Goal: Information Seeking & Learning: Learn about a topic

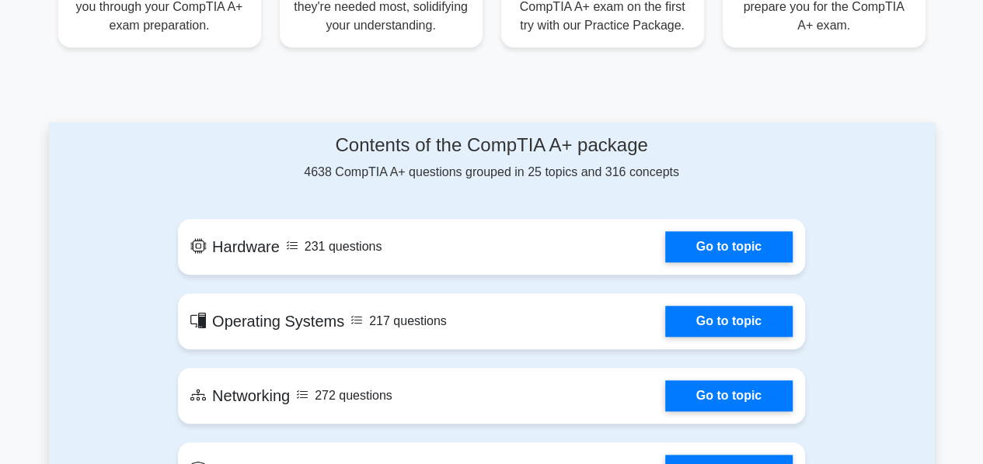
scroll to position [621, 0]
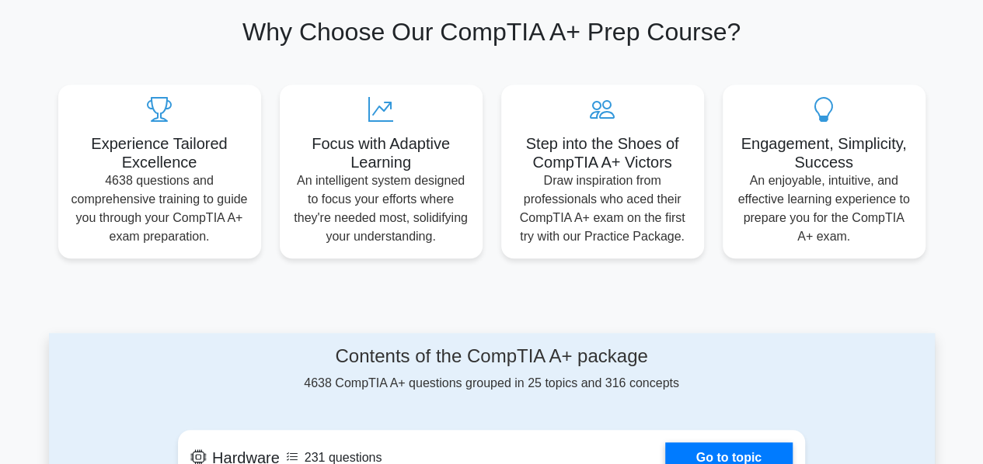
scroll to position [155, 0]
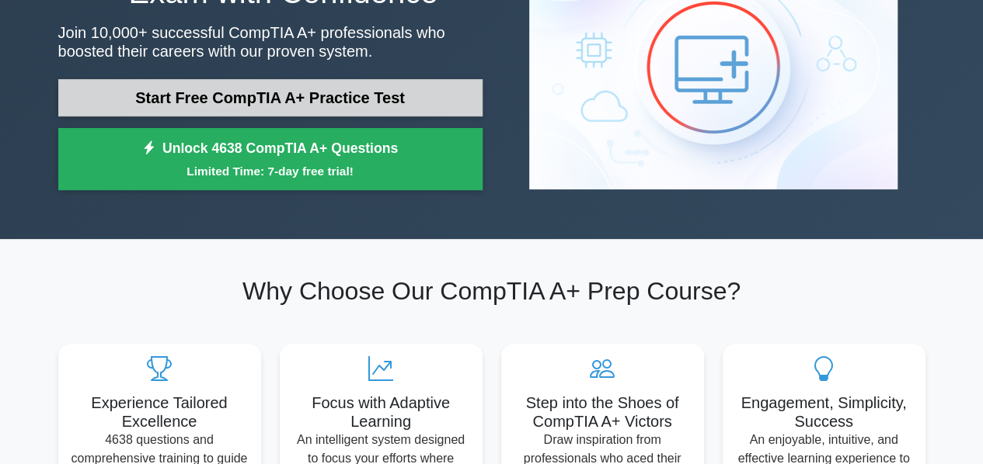
click at [286, 90] on link "Start Free CompTIA A+ Practice Test" at bounding box center [270, 97] width 424 height 37
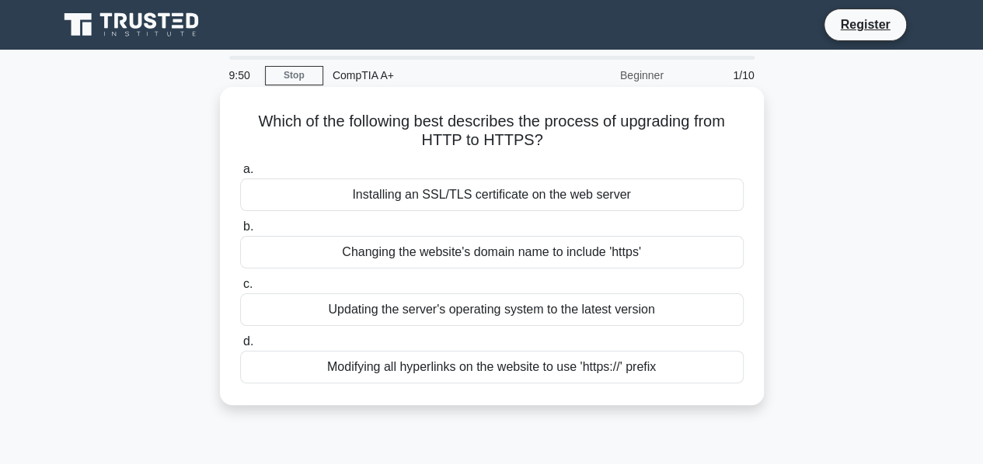
drag, startPoint x: 700, startPoint y: 364, endPoint x: 537, endPoint y: 218, distance: 218.3
click at [537, 218] on div "a. Installing an SSL/TLS certificate on the web server b. Changing the website'…" at bounding box center [492, 272] width 522 height 230
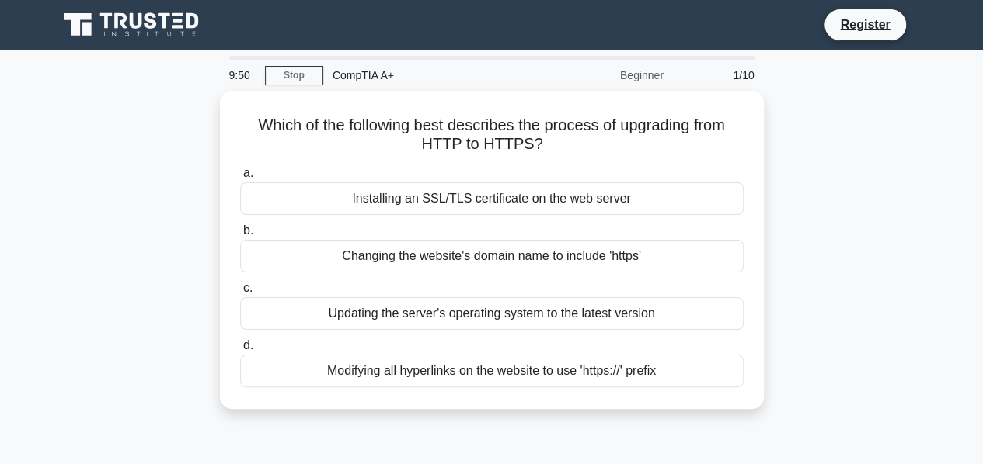
click at [810, 237] on div "Which of the following best describes the process of upgrading from HTTP to HTT…" at bounding box center [491, 259] width 885 height 337
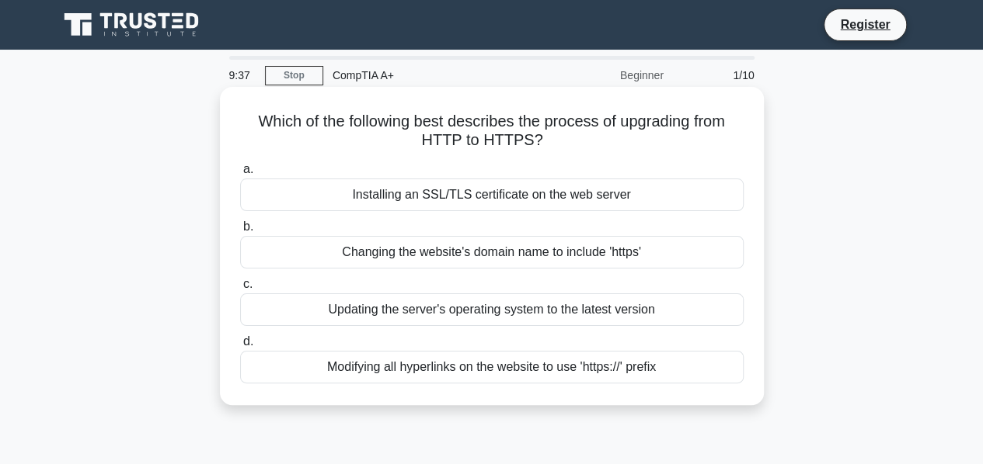
click at [538, 201] on div "Installing an SSL/TLS certificate on the web server" at bounding box center [491, 195] width 503 height 33
click at [240, 175] on input "a. Installing an SSL/TLS certificate on the web server" at bounding box center [240, 170] width 0 height 10
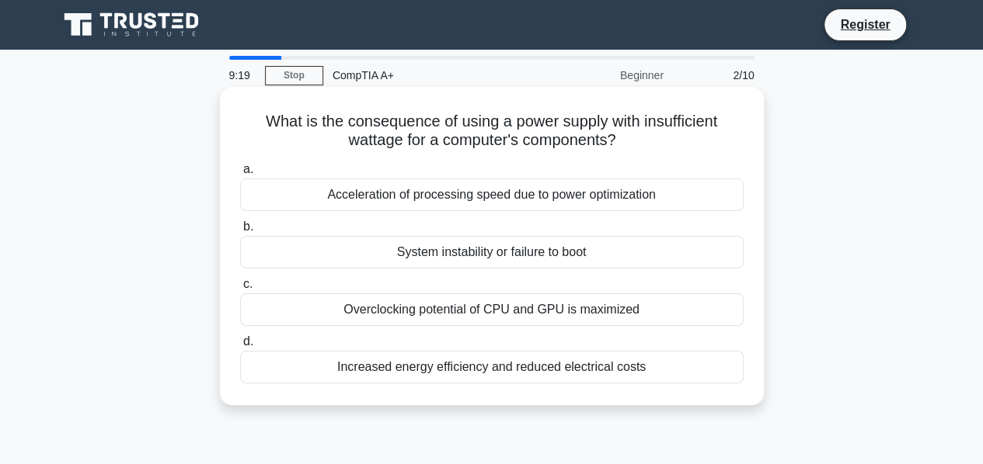
click at [496, 252] on div "System instability or failure to boot" at bounding box center [491, 252] width 503 height 33
click at [240, 232] on input "b. System instability or failure to boot" at bounding box center [240, 227] width 0 height 10
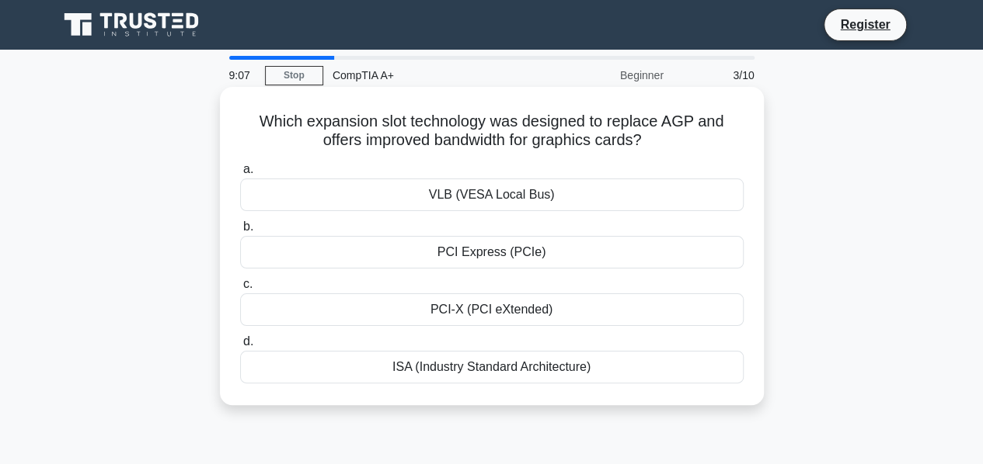
click at [511, 254] on div "PCI Express (PCIe)" at bounding box center [491, 252] width 503 height 33
click at [240, 232] on input "b. PCI Express (PCIe)" at bounding box center [240, 227] width 0 height 10
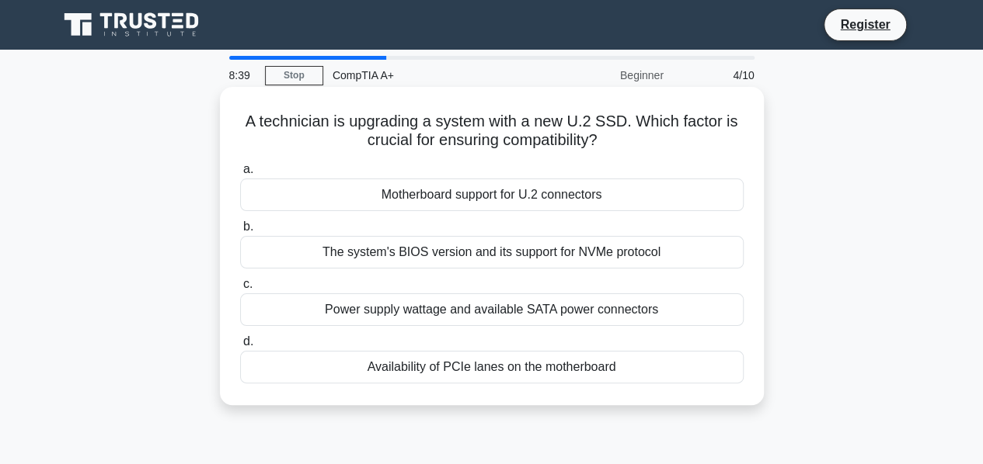
click at [510, 197] on div "Motherboard support for U.2 connectors" at bounding box center [491, 195] width 503 height 33
click at [240, 175] on input "a. Motherboard support for U.2 connectors" at bounding box center [240, 170] width 0 height 10
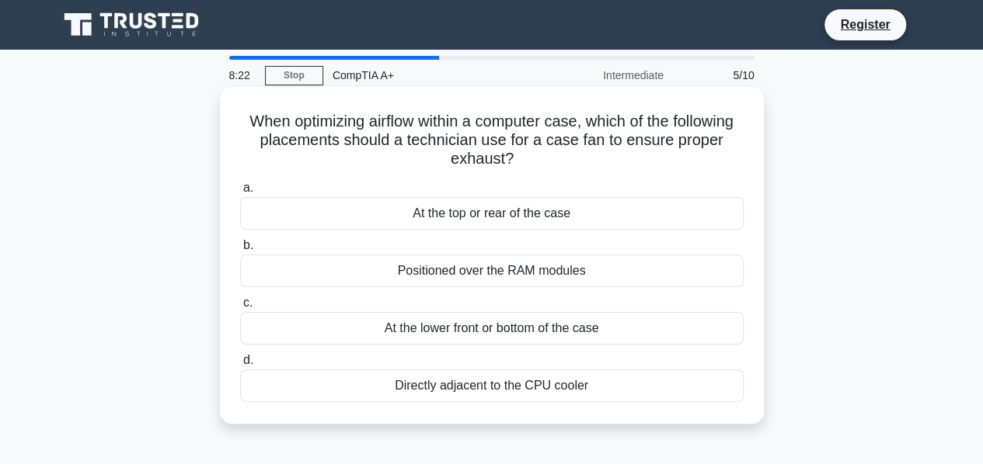
click at [526, 220] on div "At the top or rear of the case" at bounding box center [491, 213] width 503 height 33
click at [240, 193] on input "a. At the top or rear of the case" at bounding box center [240, 188] width 0 height 10
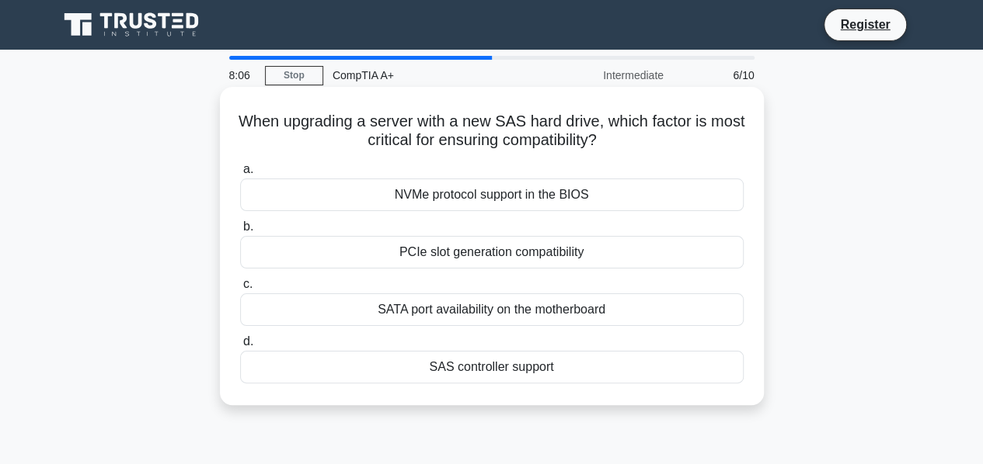
click at [511, 366] on div "SAS controller support" at bounding box center [491, 367] width 503 height 33
click at [240, 347] on input "d. SAS controller support" at bounding box center [240, 342] width 0 height 10
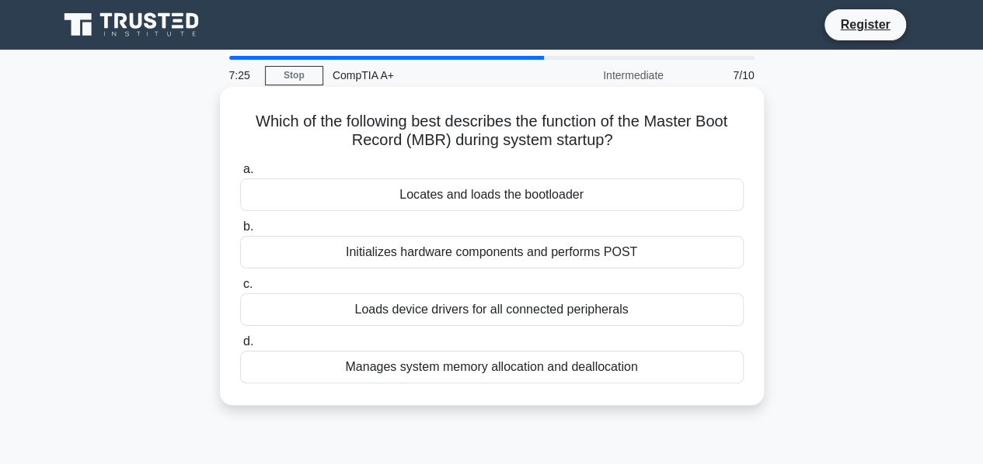
click at [510, 200] on div "Locates and loads the bootloader" at bounding box center [491, 195] width 503 height 33
click at [240, 175] on input "a. Locates and loads the bootloader" at bounding box center [240, 170] width 0 height 10
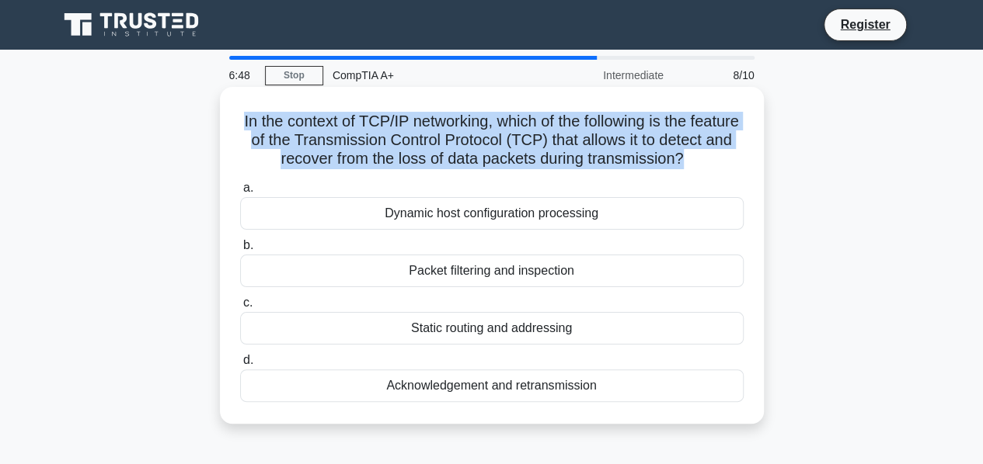
drag, startPoint x: 260, startPoint y: 121, endPoint x: 736, endPoint y: 164, distance: 478.0
click at [736, 164] on h5 "In the context of TCP/IP networking, which of the following is the feature of t…" at bounding box center [491, 140] width 506 height 57
copy h5 "In the context of TCP/IP networking, which of the following is the feature of t…"
click at [587, 146] on h5 "In the context of TCP/IP networking, which of the following is the feature of t…" at bounding box center [491, 140] width 506 height 57
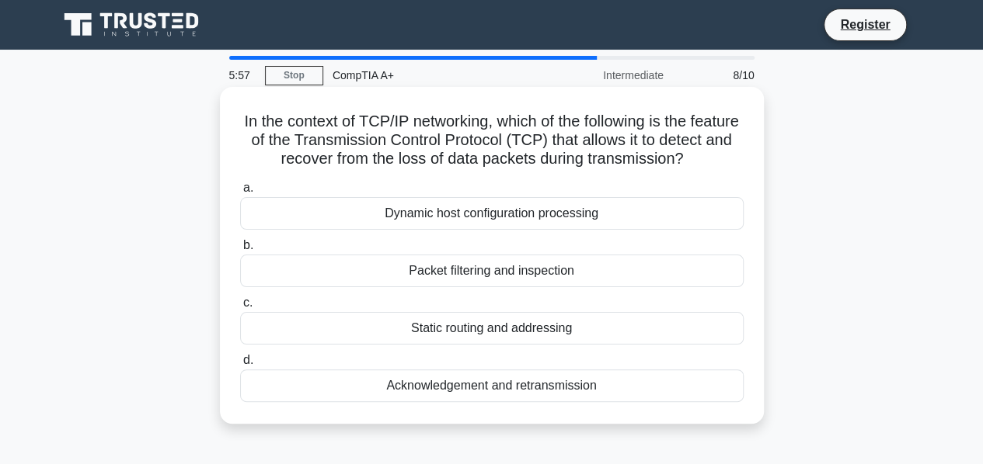
click at [548, 345] on div "Static routing and addressing" at bounding box center [491, 328] width 503 height 33
click at [240, 308] on input "c. Static routing and addressing" at bounding box center [240, 303] width 0 height 10
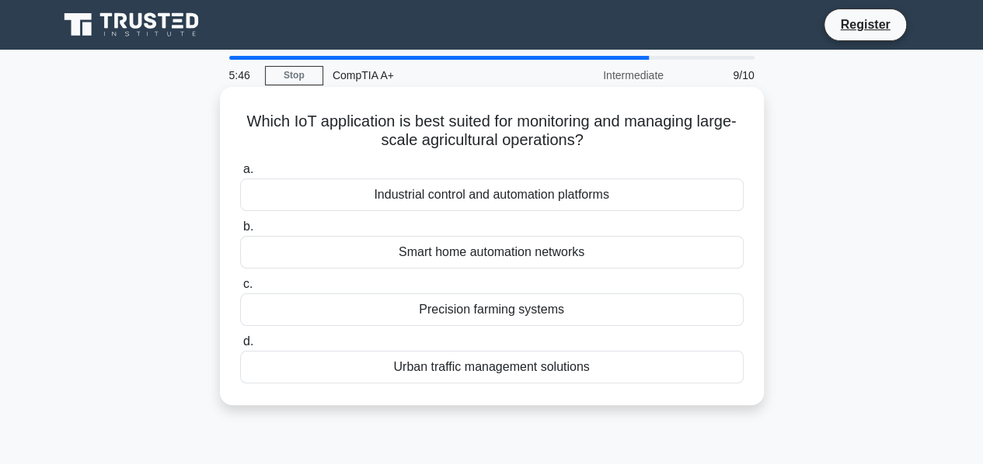
click at [512, 314] on div "Precision farming systems" at bounding box center [491, 310] width 503 height 33
click at [240, 290] on input "c. Precision farming systems" at bounding box center [240, 285] width 0 height 10
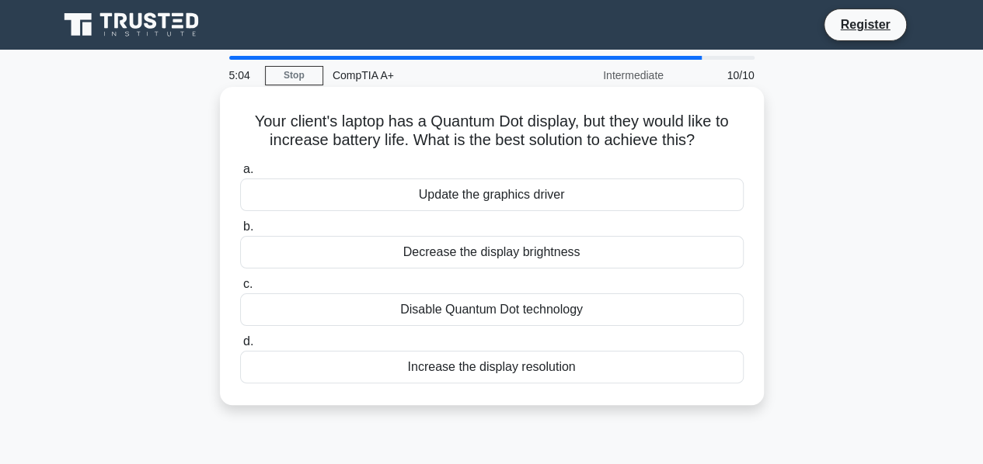
click at [511, 201] on div "Update the graphics driver" at bounding box center [491, 195] width 503 height 33
click at [240, 175] on input "a. Update the graphics driver" at bounding box center [240, 170] width 0 height 10
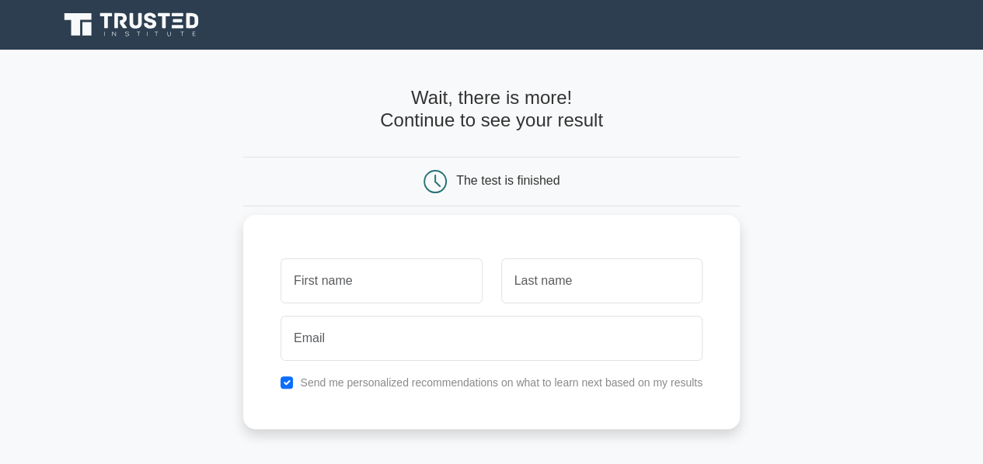
click at [391, 291] on input "text" at bounding box center [380, 281] width 201 height 45
type input "Osagie"
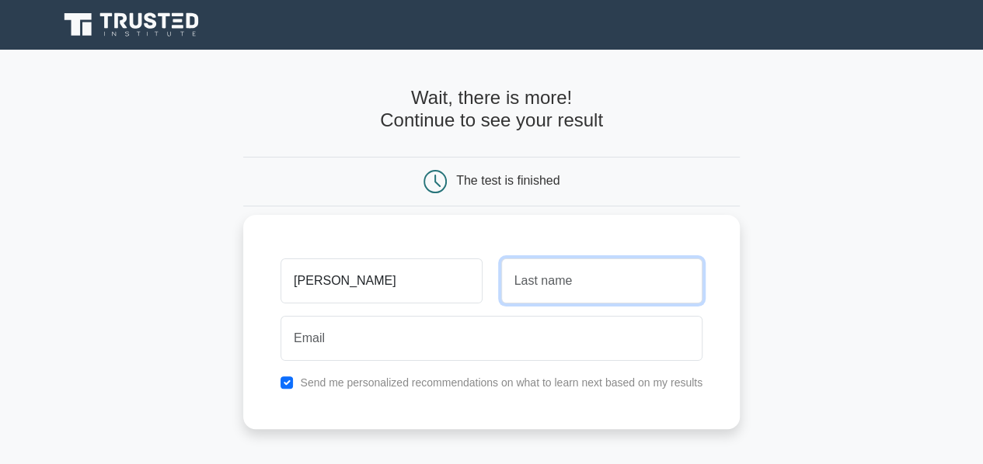
click at [533, 295] on input "text" at bounding box center [601, 281] width 201 height 45
type input "Ebonni"
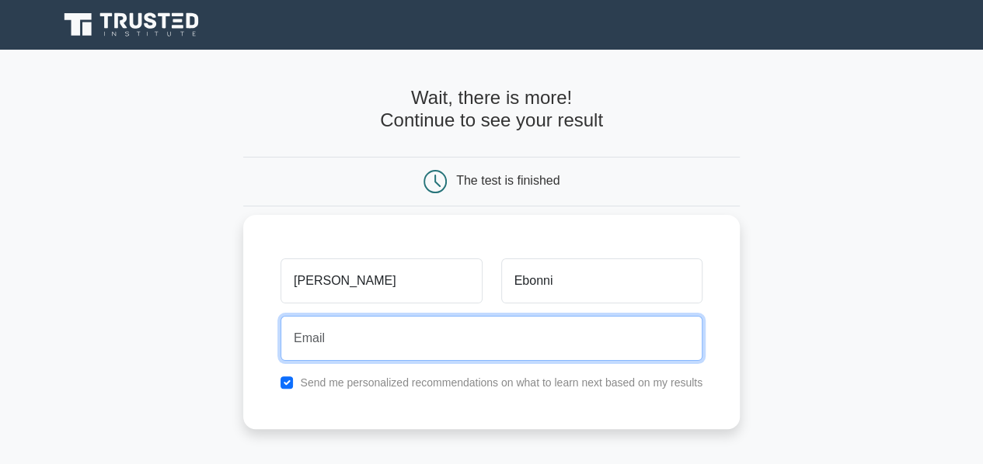
click at [453, 345] on input "email" at bounding box center [491, 338] width 422 height 45
type input "osagieebonni@gmail.com"
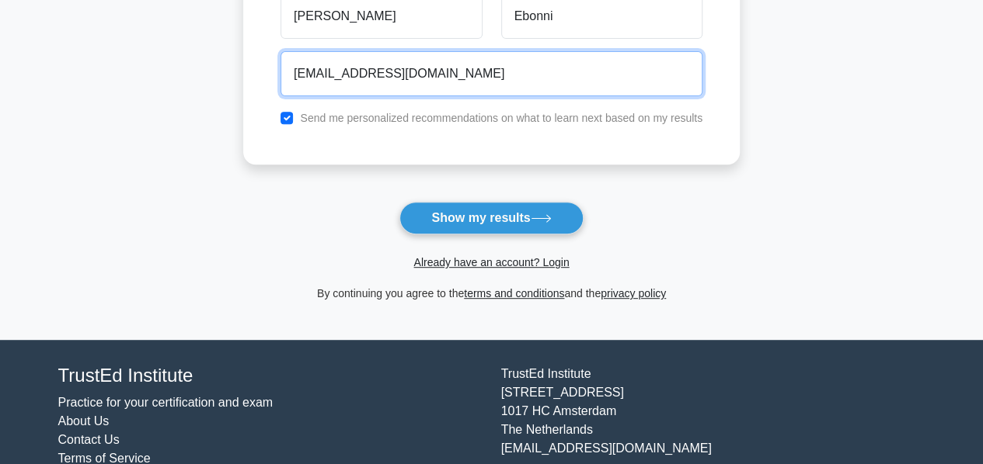
scroll to position [236, 0]
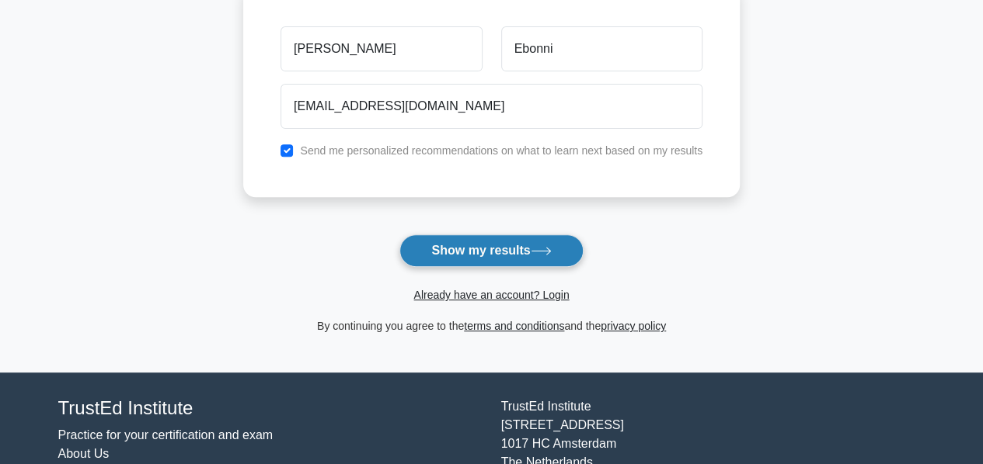
click at [477, 252] on button "Show my results" at bounding box center [490, 251] width 183 height 33
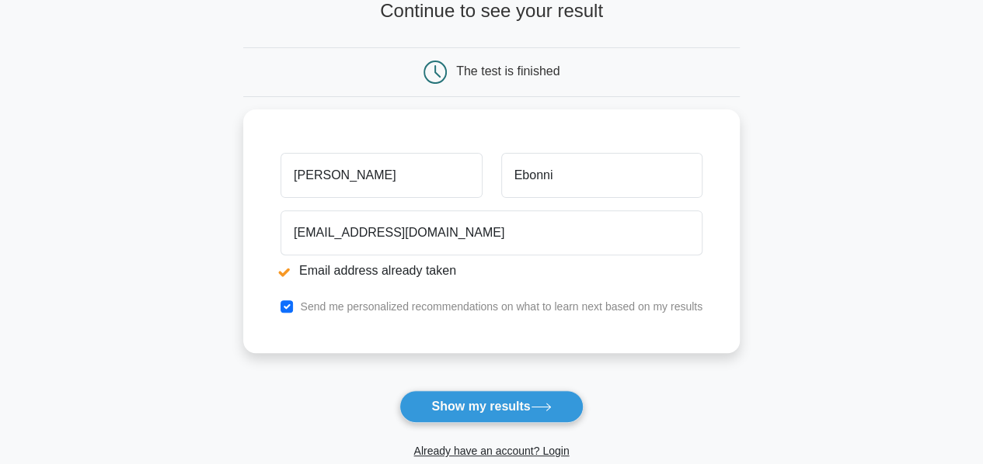
scroll to position [78, 0]
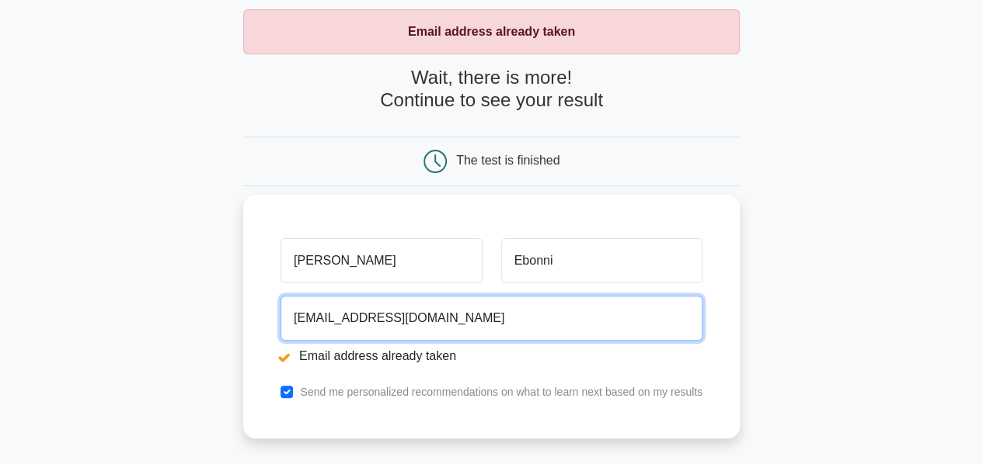
click at [458, 323] on input "osagieebonni@gmail.com" at bounding box center [491, 318] width 422 height 45
drag, startPoint x: 453, startPoint y: 320, endPoint x: 278, endPoint y: 318, distance: 174.8
click at [278, 318] on div "osagieebonni@gmail.com Email address already taken" at bounding box center [491, 333] width 440 height 87
click at [382, 309] on input "email" at bounding box center [491, 318] width 422 height 45
click at [399, 311] on input "email" at bounding box center [491, 318] width 422 height 45
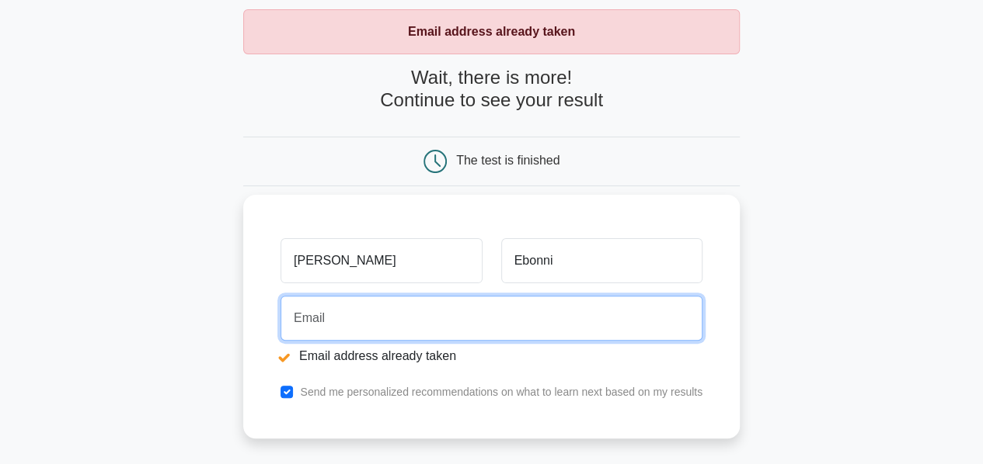
type input "ebonnio@accessbankplc.com"
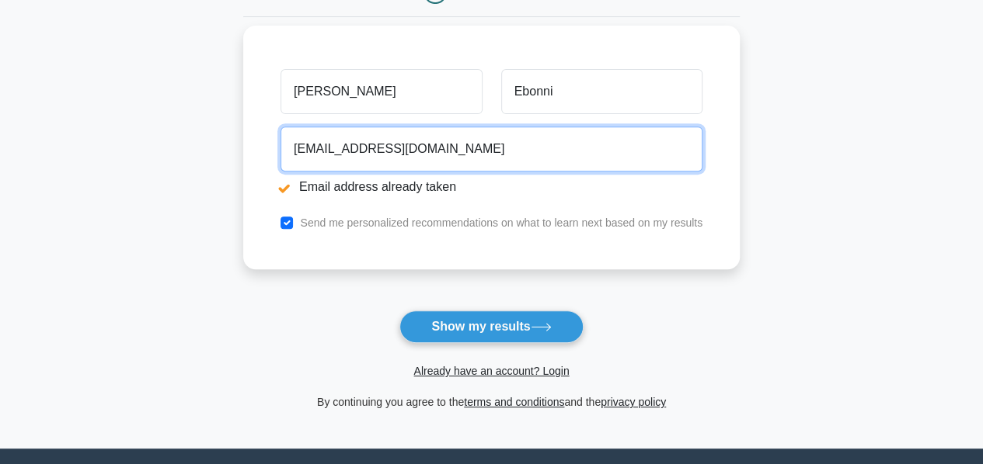
scroll to position [311, 0]
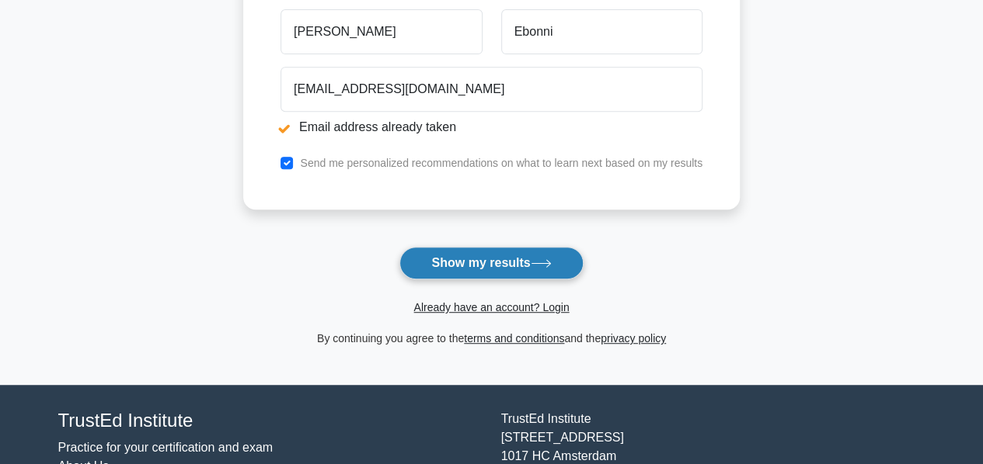
click at [486, 265] on button "Show my results" at bounding box center [490, 263] width 183 height 33
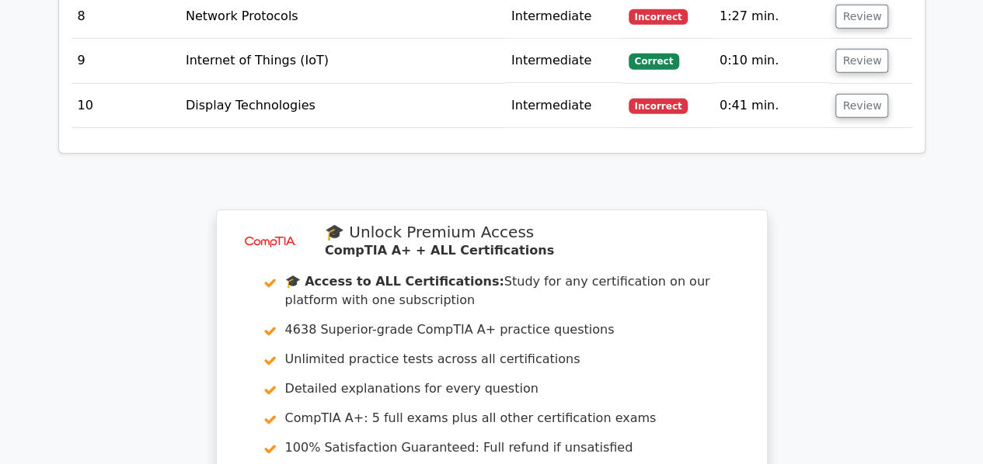
scroll to position [2147, 0]
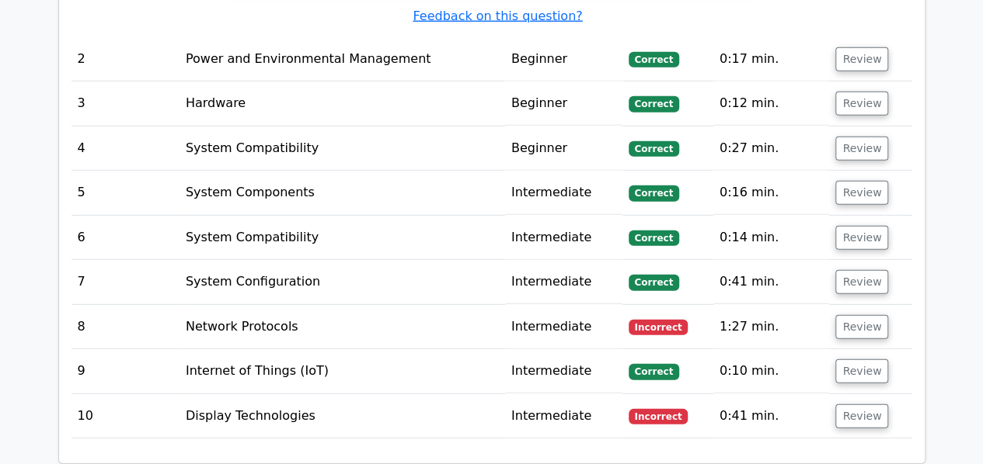
drag, startPoint x: 842, startPoint y: 291, endPoint x: 946, endPoint y: 288, distance: 104.1
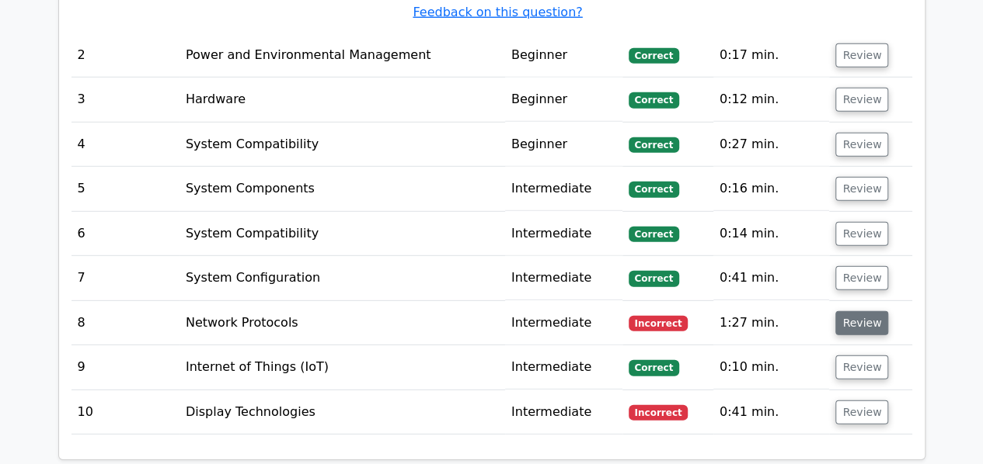
click at [860, 311] on button "Review" at bounding box center [861, 323] width 53 height 24
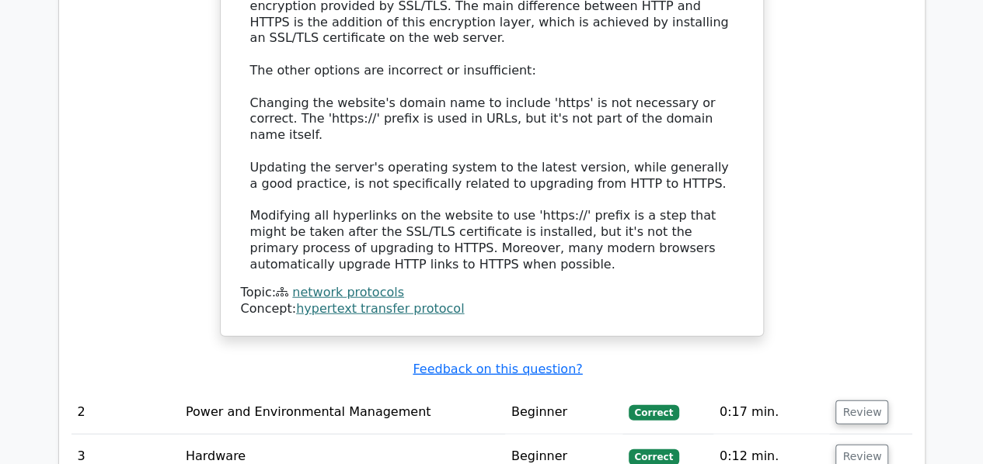
scroll to position [1991, 0]
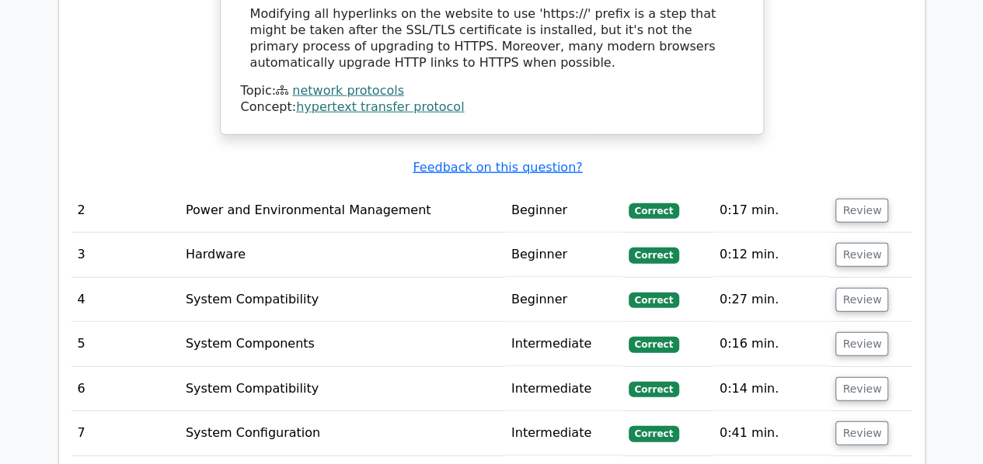
click at [374, 189] on td "Power and Environmental Management" at bounding box center [341, 211] width 325 height 44
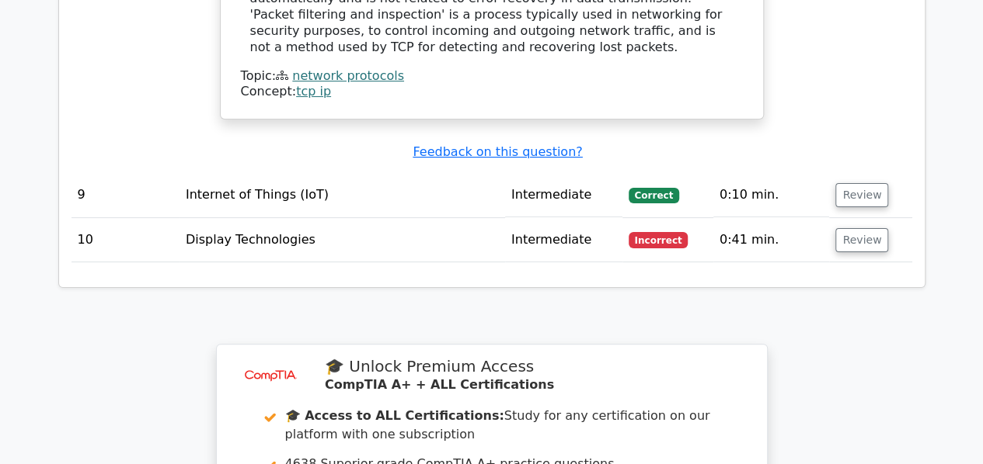
scroll to position [3001, 0]
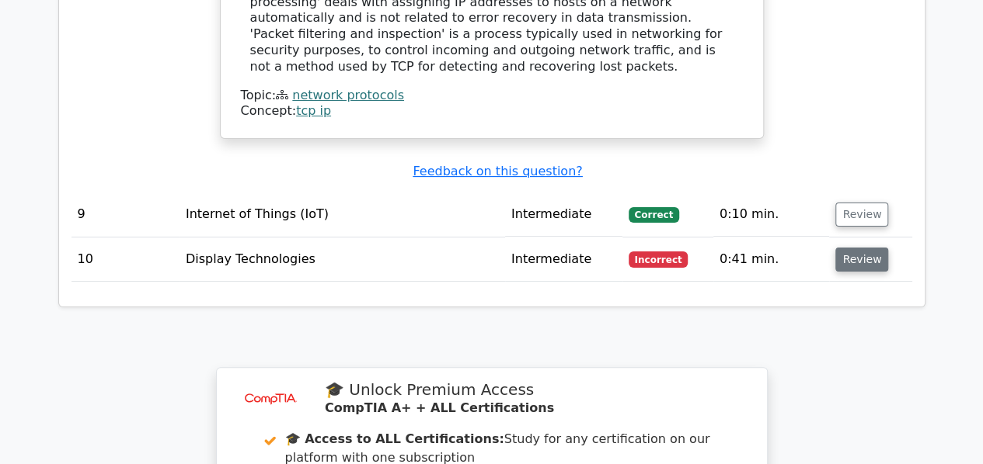
click at [854, 248] on button "Review" at bounding box center [861, 260] width 53 height 24
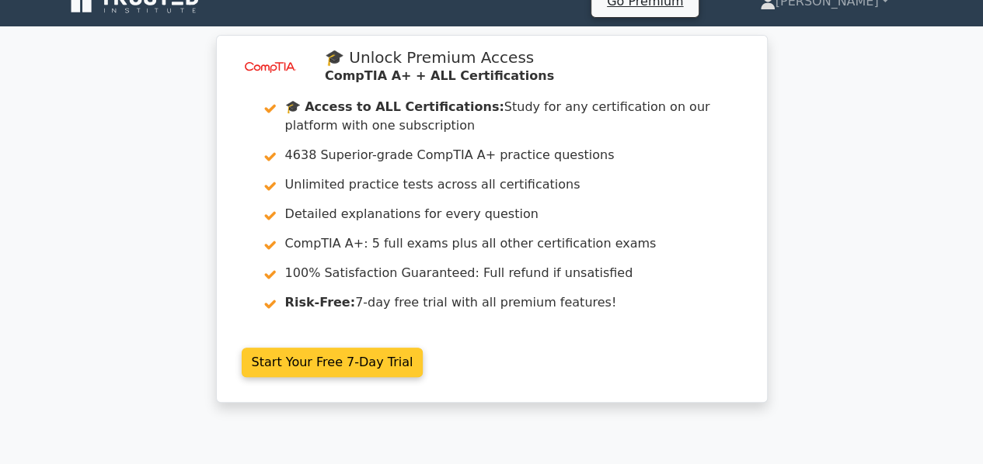
scroll to position [0, 0]
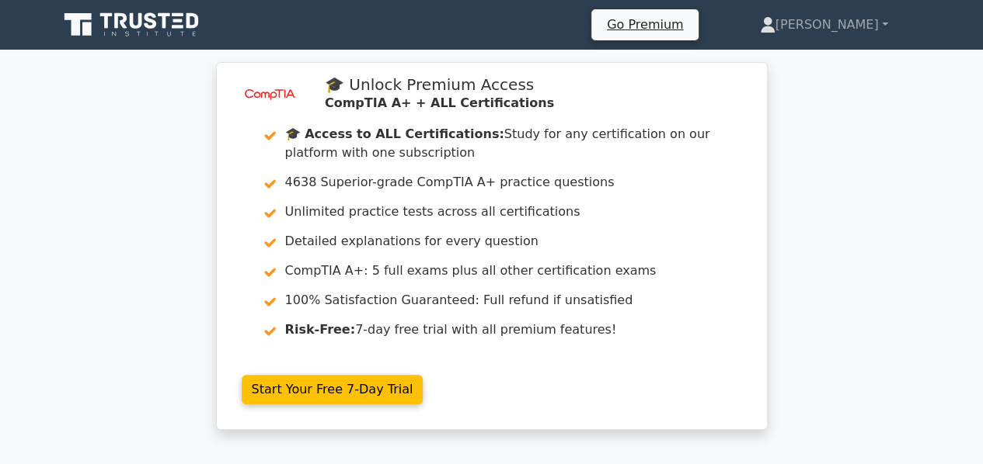
click at [154, 27] on icon at bounding box center [150, 20] width 12 height 16
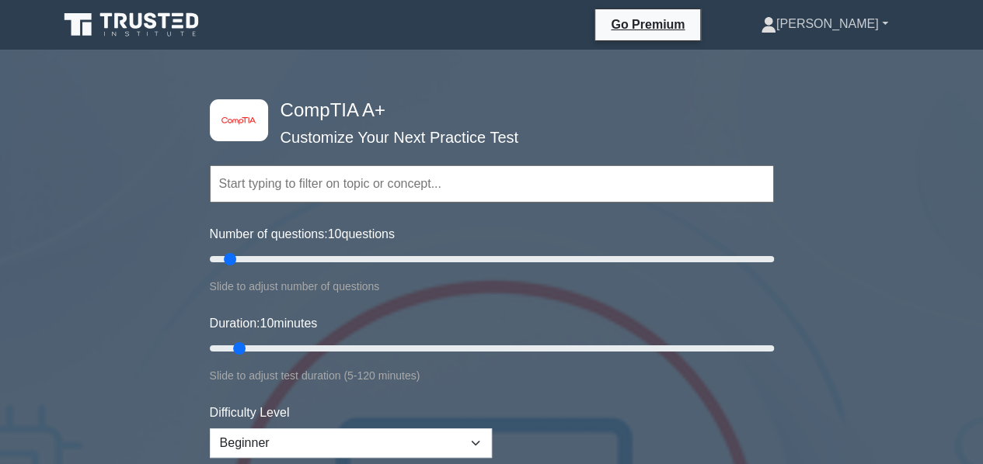
click at [870, 22] on link "[PERSON_NAME]" at bounding box center [824, 24] width 202 height 31
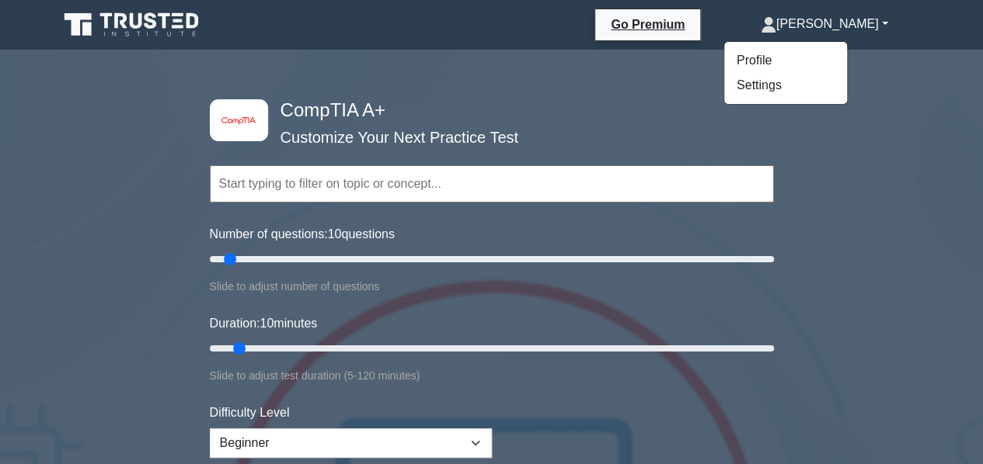
click at [870, 22] on link "[PERSON_NAME]" at bounding box center [824, 24] width 202 height 31
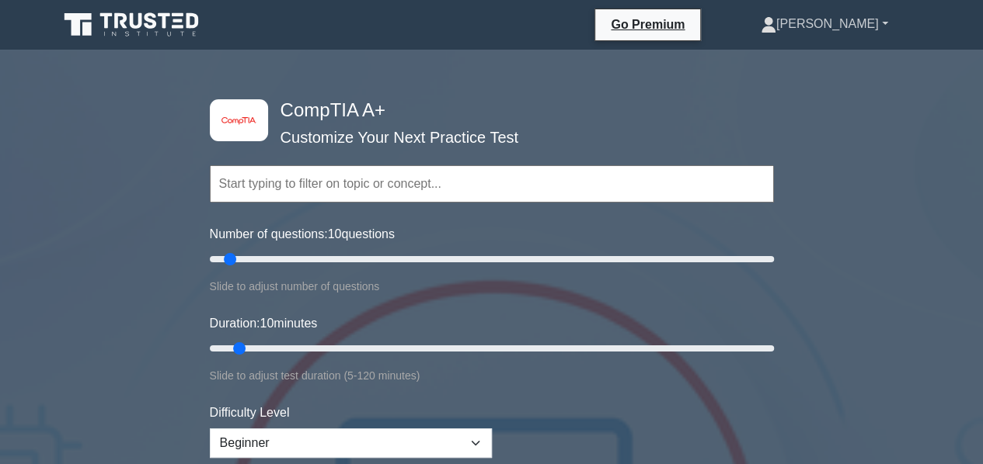
scroll to position [78, 0]
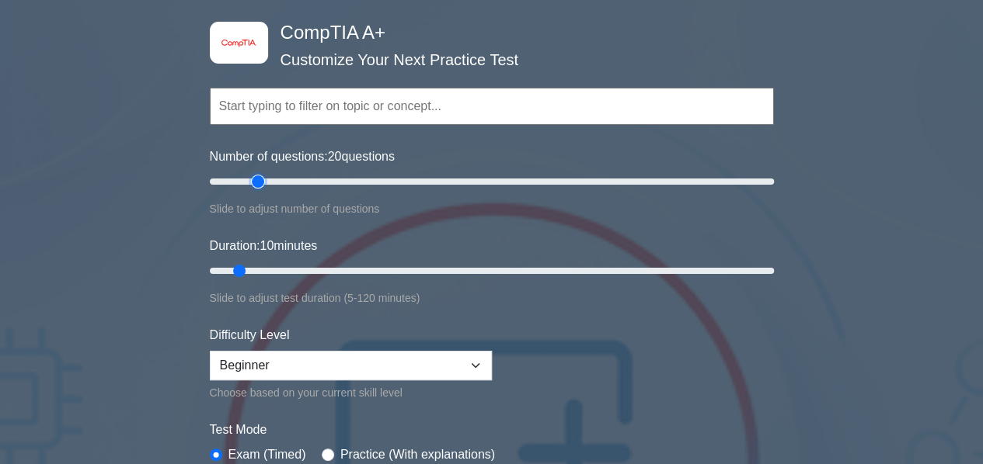
drag, startPoint x: 223, startPoint y: 180, endPoint x: 258, endPoint y: 189, distance: 36.0
type input "20"
click at [258, 189] on input "Number of questions: 20 questions" at bounding box center [492, 181] width 564 height 19
drag, startPoint x: 237, startPoint y: 268, endPoint x: 326, endPoint y: 270, distance: 89.3
type input "30"
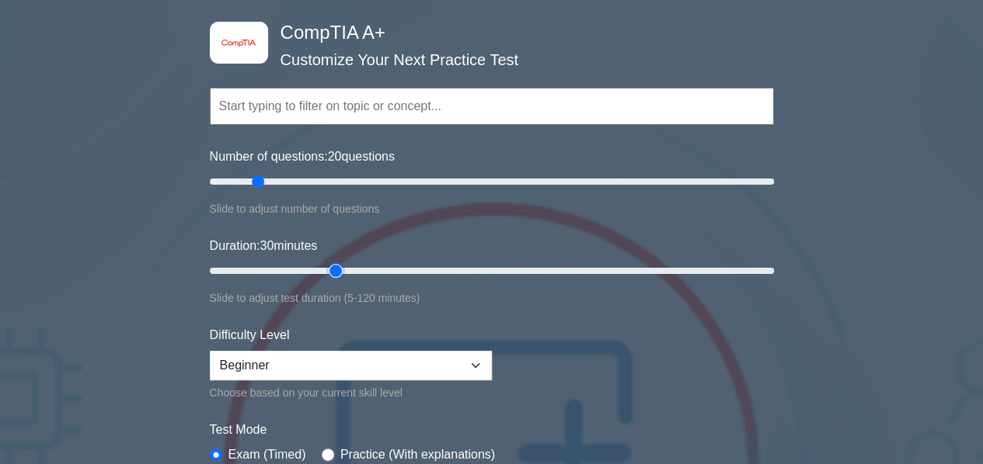
click at [326, 270] on input "Duration: 30 minutes" at bounding box center [492, 271] width 564 height 19
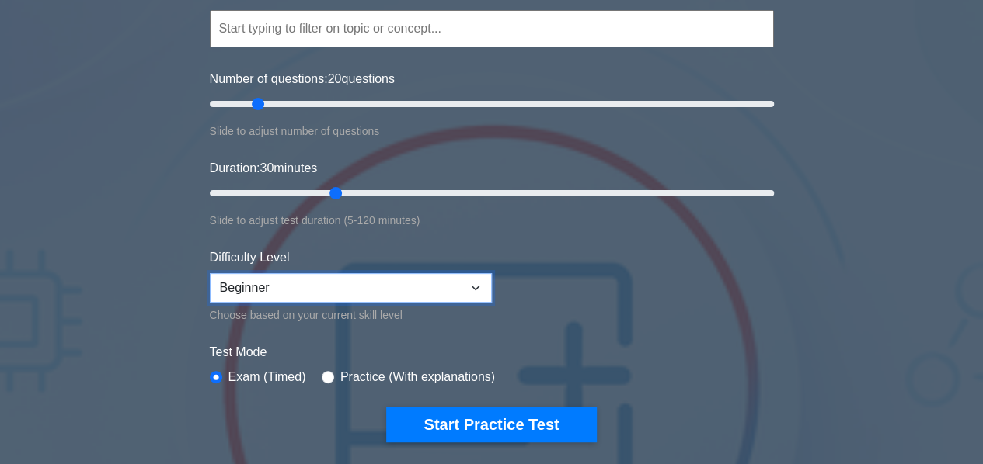
click at [471, 283] on select "Beginner Intermediate Expert" at bounding box center [351, 288] width 282 height 30
select select "expert"
click at [210, 273] on select "Beginner Intermediate Expert" at bounding box center [351, 288] width 282 height 30
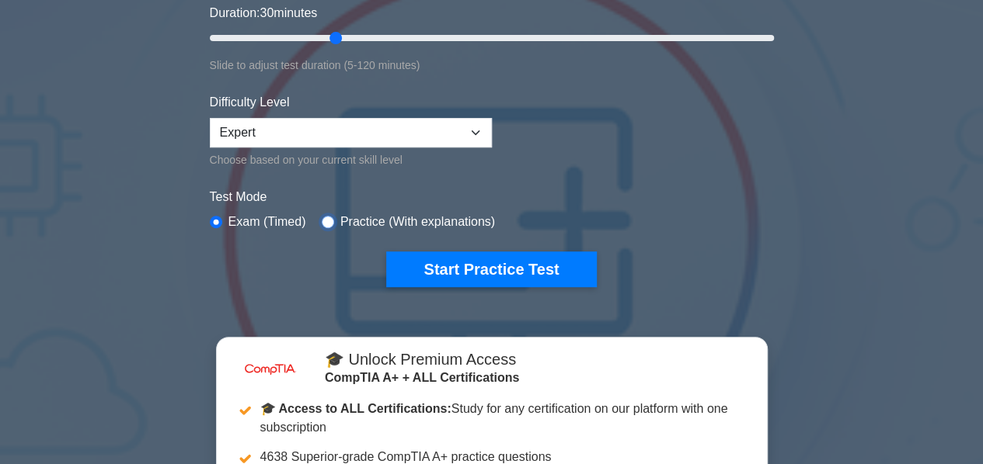
click at [326, 222] on input "radio" at bounding box center [328, 222] width 12 height 12
radio input "true"
click at [216, 217] on input "radio" at bounding box center [216, 222] width 12 height 12
radio input "true"
click at [322, 218] on input "radio" at bounding box center [328, 222] width 12 height 12
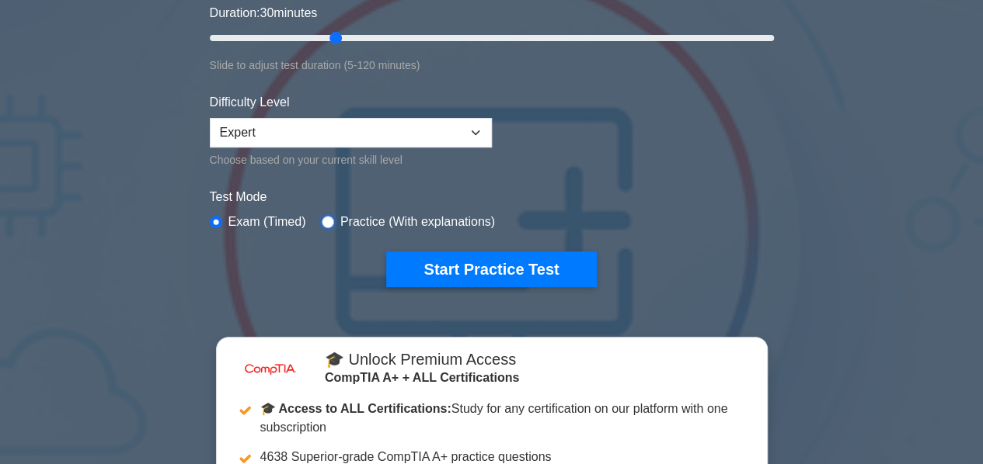
radio input "true"
click at [216, 218] on input "radio" at bounding box center [216, 222] width 12 height 12
radio input "true"
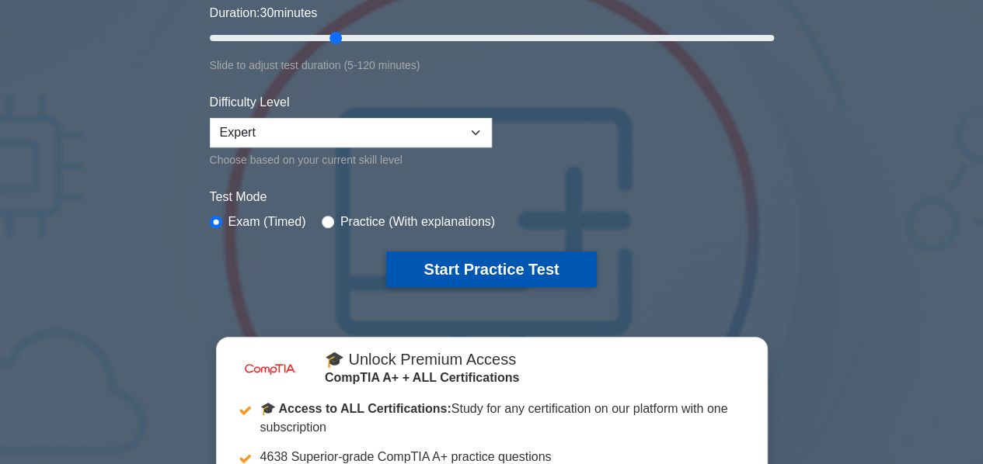
click at [503, 263] on button "Start Practice Test" at bounding box center [491, 270] width 210 height 36
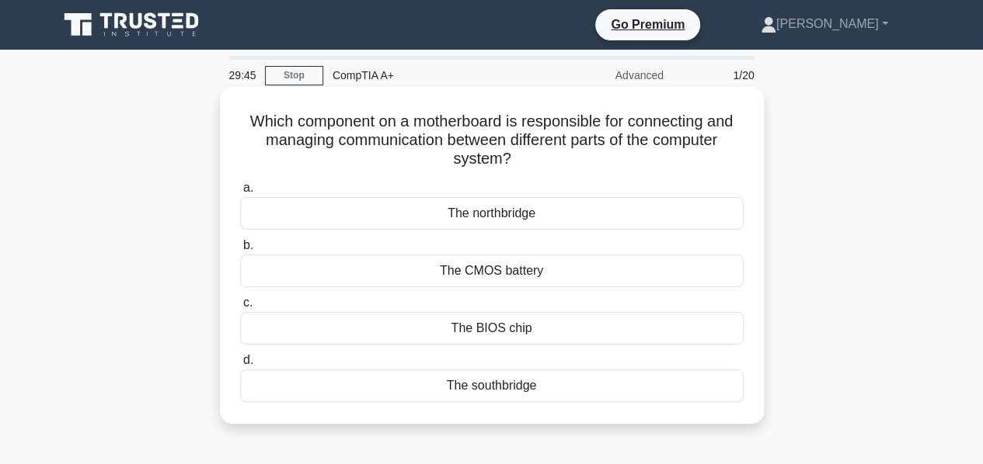
drag, startPoint x: 531, startPoint y: 161, endPoint x: 224, endPoint y: 127, distance: 308.6
click at [224, 127] on div "Which component on a motherboard is responsible for connecting and managing com…" at bounding box center [492, 255] width 544 height 337
copy h5 "Which component on a motherboard is responsible for connecting and managing com…"
click at [760, 151] on div "Which component on a motherboard is responsible for connecting and managing com…" at bounding box center [492, 255] width 544 height 337
drag, startPoint x: 563, startPoint y: 391, endPoint x: 444, endPoint y: 215, distance: 212.0
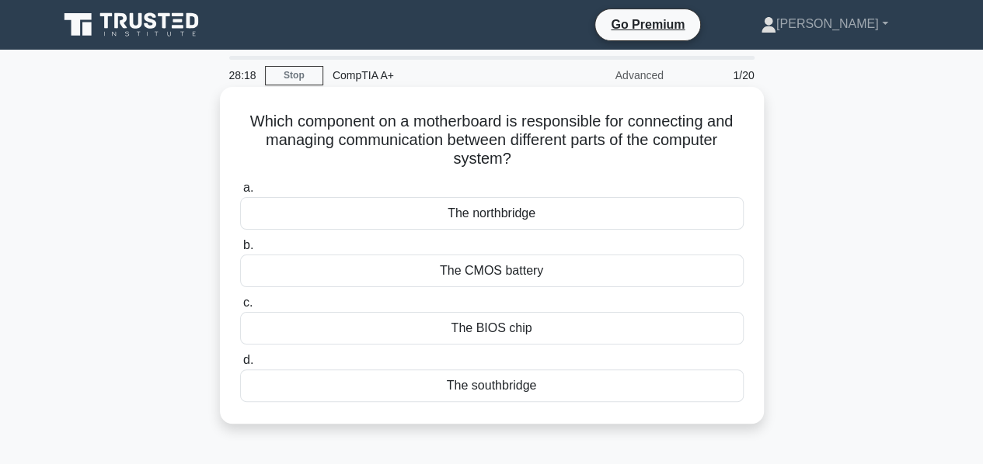
click at [444, 215] on div "a. The northbridge b. The CMOS battery c. d." at bounding box center [492, 291] width 522 height 230
copy div "The northbridge b. The CMOS battery c. The BIOS chip d. The southbridge"
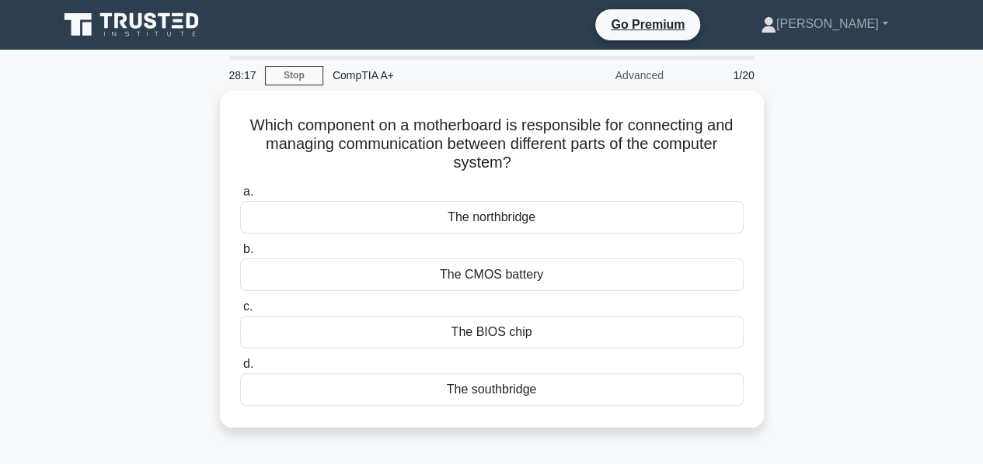
drag, startPoint x: 828, startPoint y: 232, endPoint x: 791, endPoint y: 203, distance: 46.5
click at [828, 231] on div "Which component on a motherboard is responsible for connecting and managing com…" at bounding box center [491, 269] width 885 height 356
click at [848, 218] on div "Which component on a motherboard is responsible for connecting and managing com…" at bounding box center [491, 269] width 885 height 356
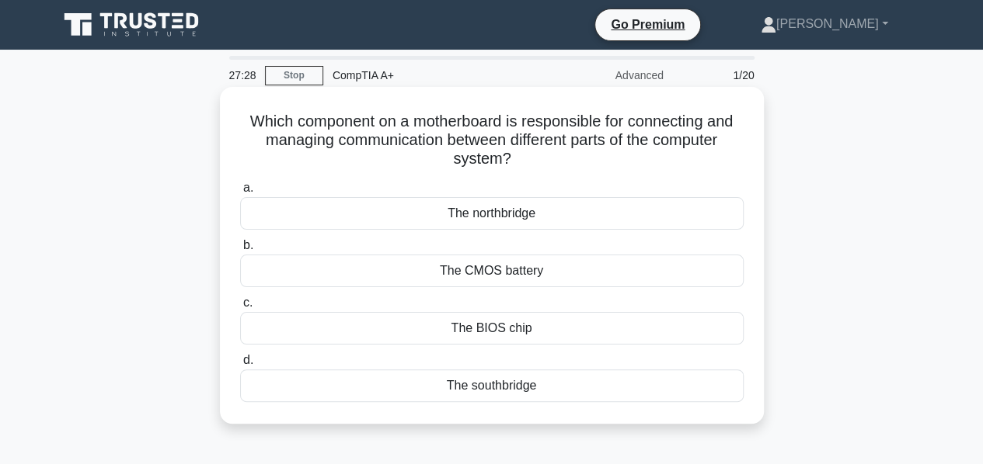
click at [508, 221] on div "The northbridge" at bounding box center [491, 213] width 503 height 33
click at [240, 193] on input "a. The northbridge" at bounding box center [240, 188] width 0 height 10
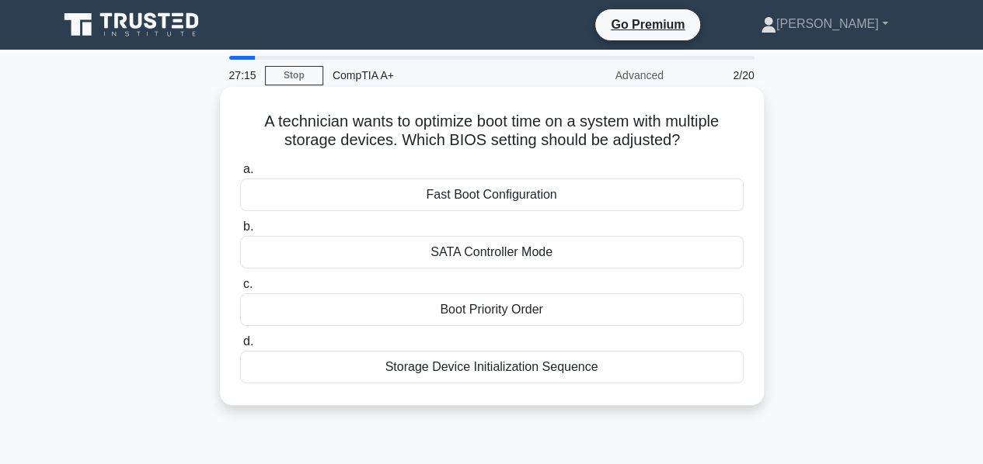
drag, startPoint x: 686, startPoint y: 142, endPoint x: 255, endPoint y: 128, distance: 431.3
click at [255, 128] on h5 "A technician wants to optimize boot time on a system with multiple storage devi…" at bounding box center [491, 131] width 506 height 39
copy h5 "A technician wants to optimize boot time on a system with multiple storage devi…"
click at [356, 113] on h5 "A technician wants to optimize boot time on a system with multiple storage devi…" at bounding box center [491, 131] width 506 height 39
click at [507, 311] on div "Boot Priority Order" at bounding box center [491, 310] width 503 height 33
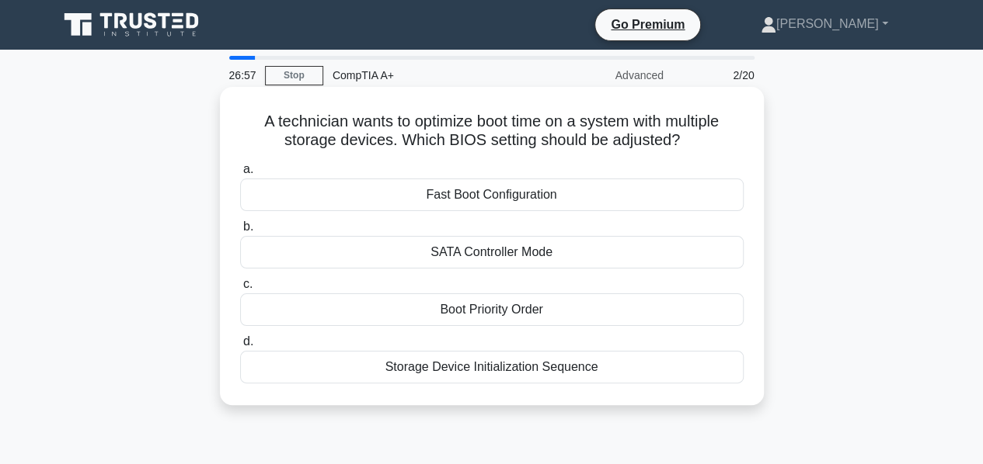
click at [240, 290] on input "c. Boot Priority Order" at bounding box center [240, 285] width 0 height 10
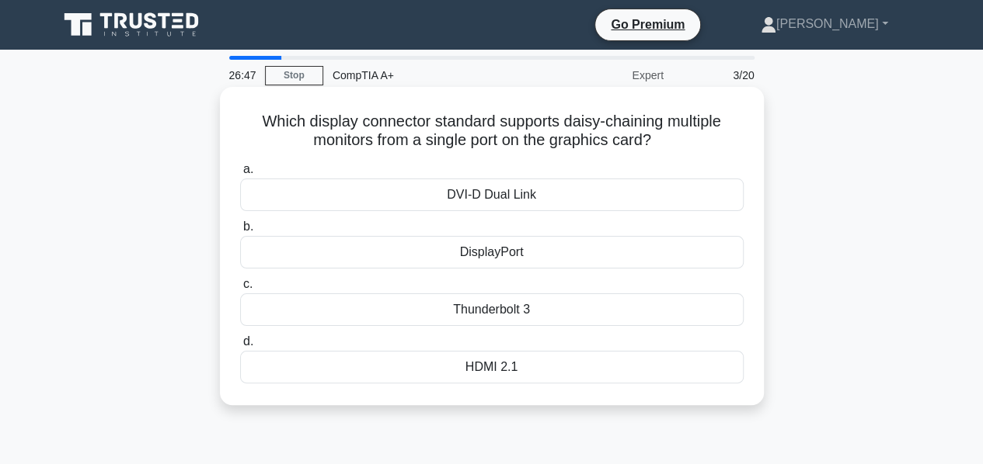
drag, startPoint x: 607, startPoint y: 367, endPoint x: 256, endPoint y: 127, distance: 426.3
click at [256, 127] on div "Which display connector standard supports daisy-chaining multiple monitors from…" at bounding box center [491, 246] width 531 height 306
copy div "Which display connector standard supports daisy-chaining multiple monitors from…"
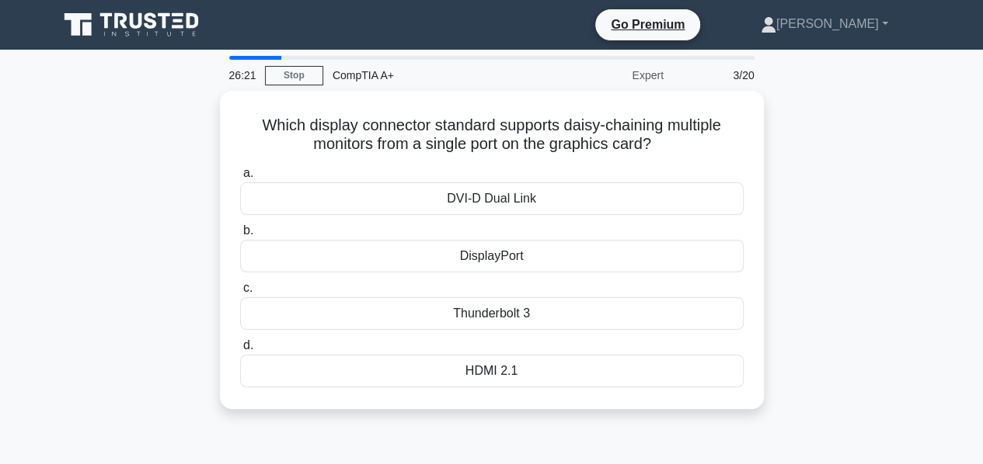
click at [797, 158] on div "Which display connector standard supports daisy-chaining multiple monitors from…" at bounding box center [491, 259] width 885 height 337
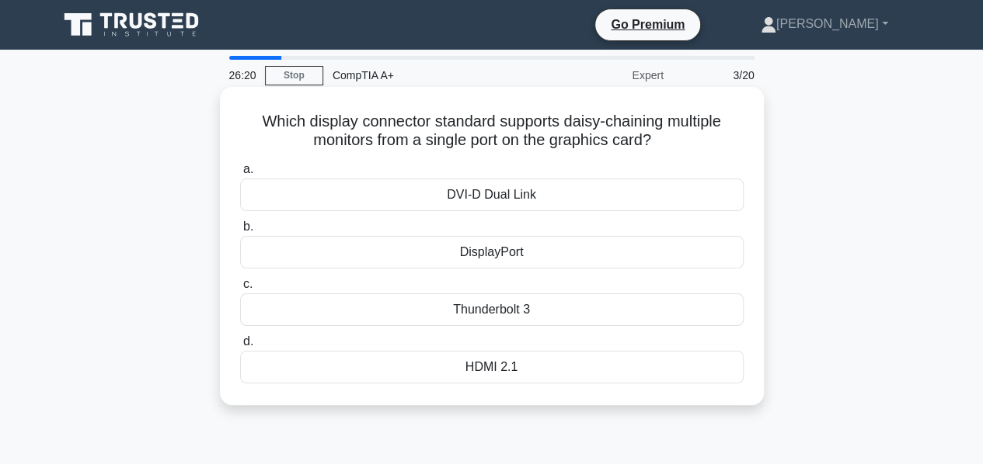
click at [663, 147] on icon ".spinner_0XTQ{transform-origin:center;animation:spinner_y6GP .75s linear infini…" at bounding box center [660, 141] width 19 height 19
click at [510, 254] on div "DisplayPort" at bounding box center [491, 252] width 503 height 33
click at [240, 232] on input "b. DisplayPort" at bounding box center [240, 227] width 0 height 10
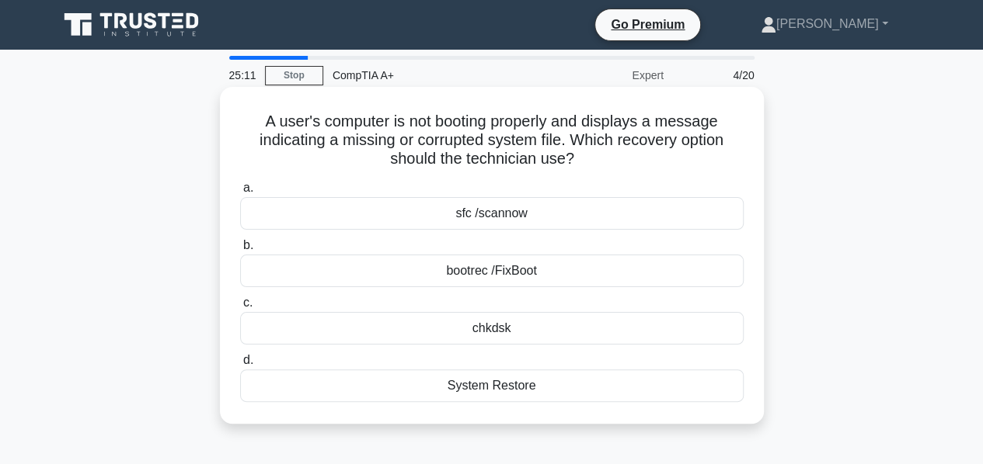
click at [519, 271] on div "bootrec /FixBoot" at bounding box center [491, 271] width 503 height 33
click at [240, 251] on input "b. bootrec /FixBoot" at bounding box center [240, 246] width 0 height 10
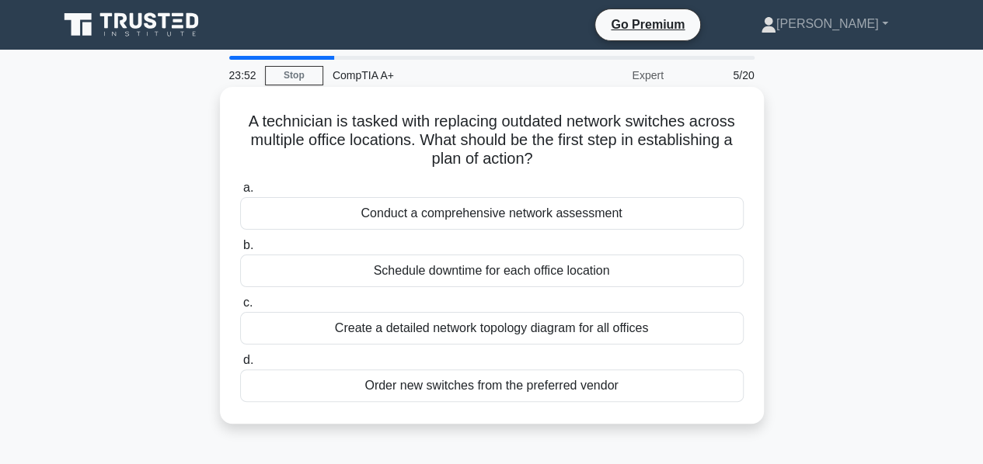
click at [519, 277] on div "Schedule downtime for each office location" at bounding box center [491, 271] width 503 height 33
click at [240, 251] on input "b. Schedule downtime for each office location" at bounding box center [240, 246] width 0 height 10
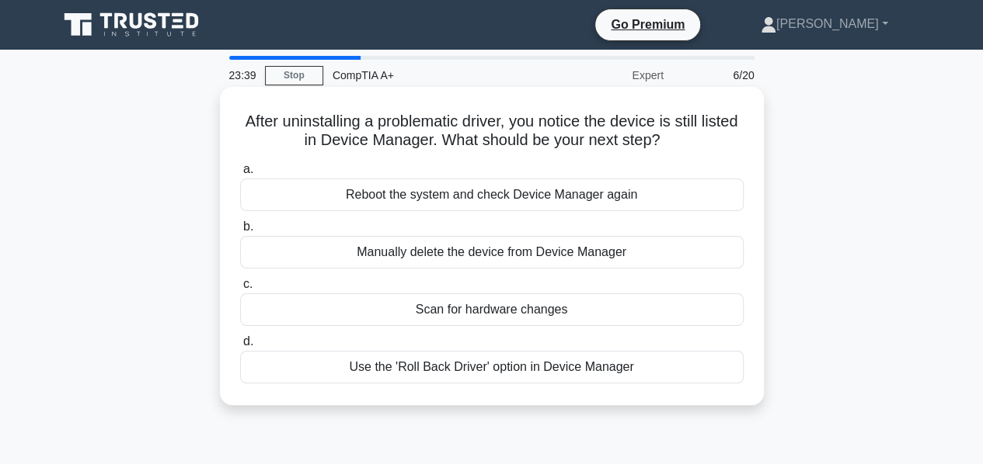
click at [503, 252] on div "Manually delete the device from Device Manager" at bounding box center [491, 252] width 503 height 33
click at [240, 232] on input "b. Manually delete the device from Device Manager" at bounding box center [240, 227] width 0 height 10
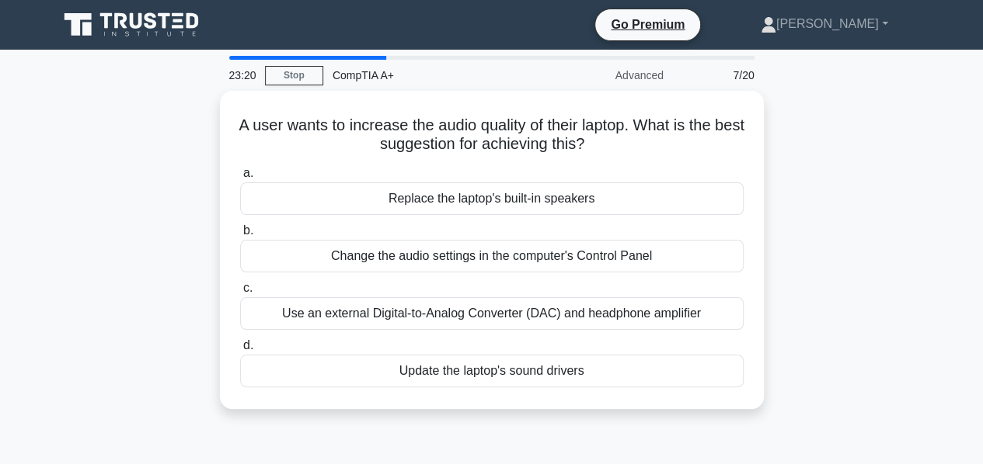
click at [131, 30] on icon at bounding box center [132, 25] width 149 height 30
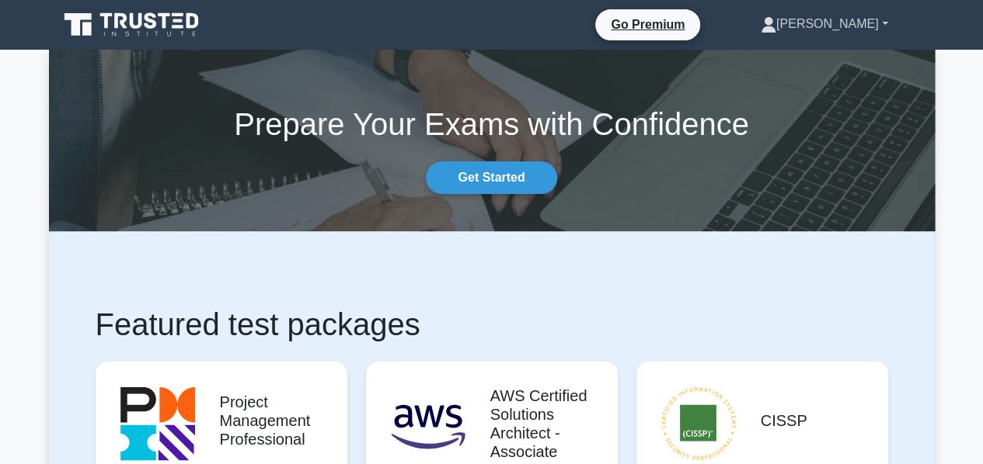
click at [850, 37] on link "[PERSON_NAME]" at bounding box center [824, 24] width 202 height 31
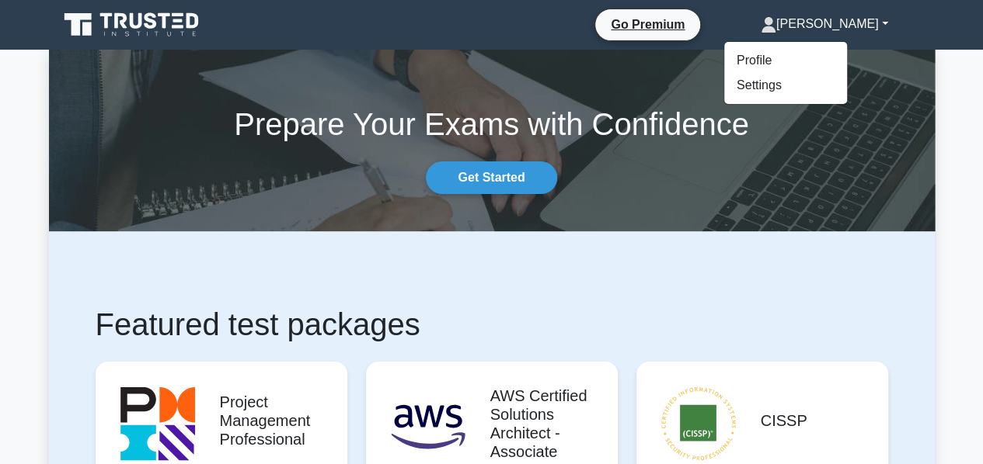
click at [850, 33] on link "[PERSON_NAME]" at bounding box center [824, 24] width 202 height 31
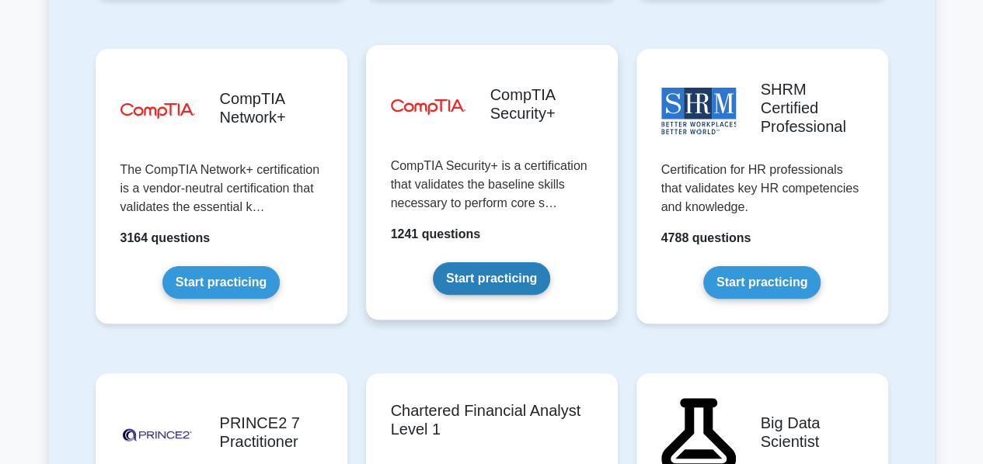
scroll to position [3184, 0]
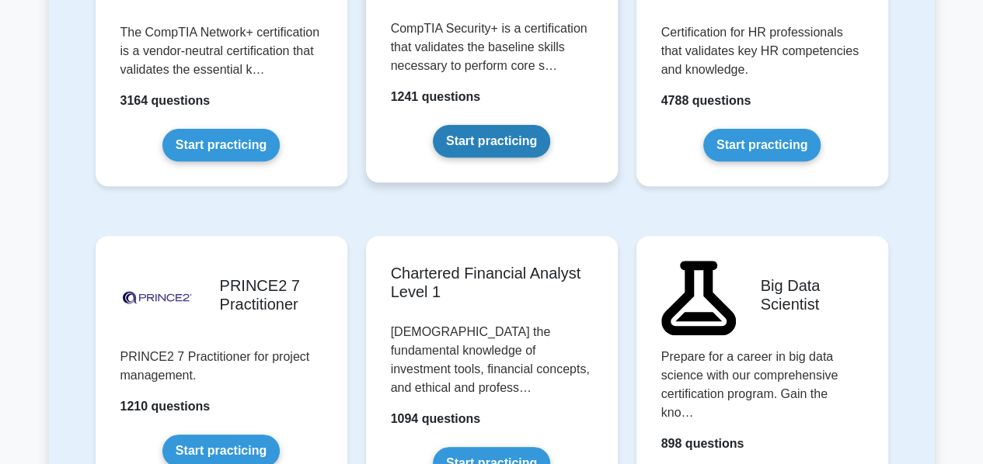
click at [510, 125] on link "Start practicing" at bounding box center [491, 141] width 117 height 33
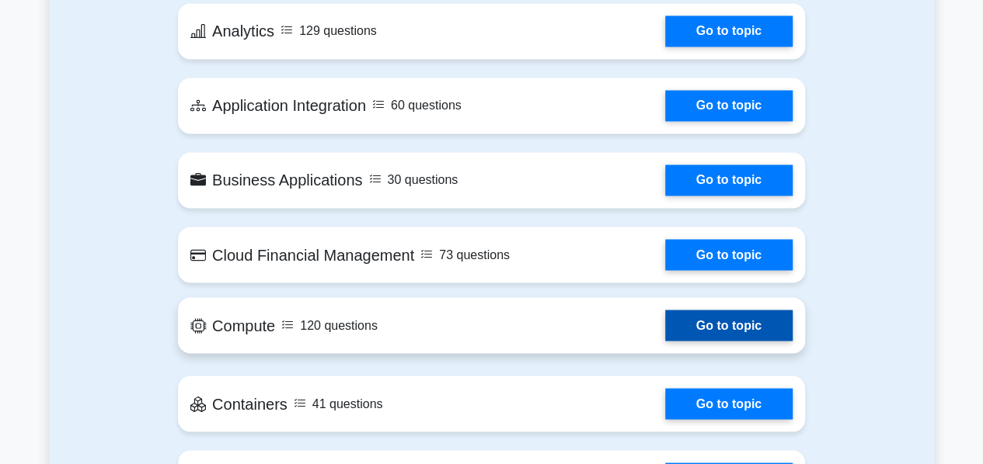
scroll to position [1398, 0]
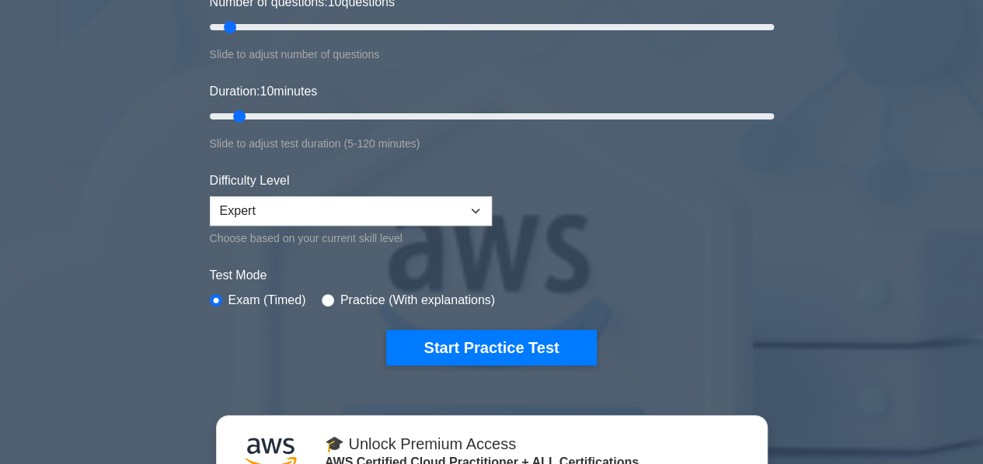
scroll to position [233, 0]
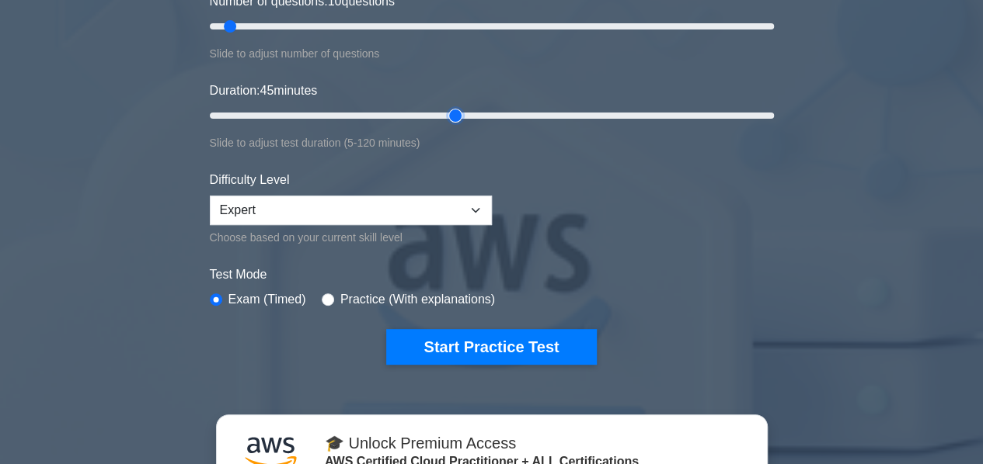
drag, startPoint x: 239, startPoint y: 114, endPoint x: 448, endPoint y: 114, distance: 208.9
click at [448, 114] on input "Duration: 45 minutes" at bounding box center [492, 115] width 564 height 19
drag, startPoint x: 455, startPoint y: 110, endPoint x: 475, endPoint y: 111, distance: 20.2
click at [475, 111] on input "Duration: 60 minutes" at bounding box center [492, 115] width 564 height 19
drag, startPoint x: 480, startPoint y: 114, endPoint x: 993, endPoint y: 111, distance: 513.4
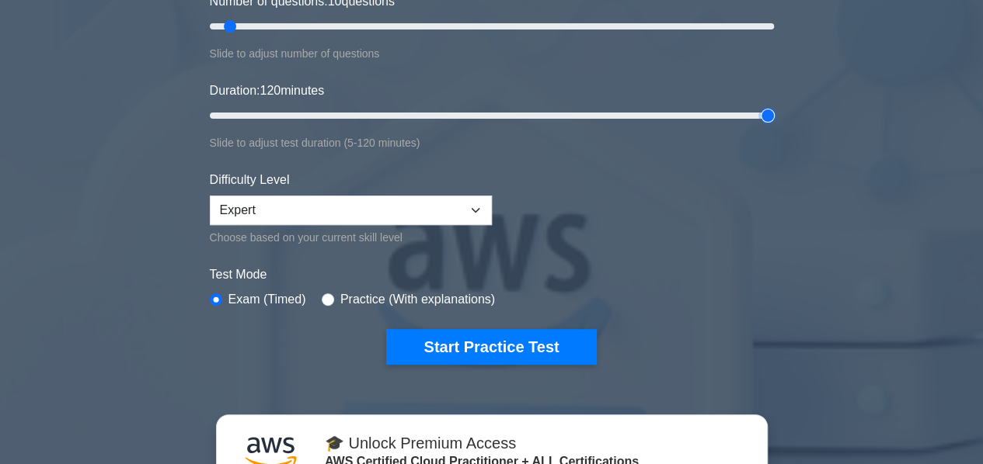
type input "120"
click at [774, 111] on input "Duration: 120 minutes" at bounding box center [492, 115] width 564 height 19
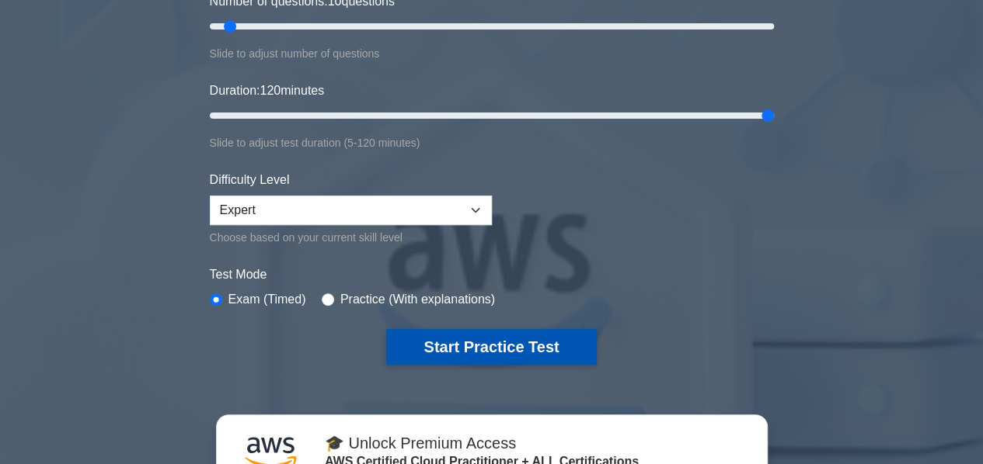
click at [512, 347] on button "Start Practice Test" at bounding box center [491, 347] width 210 height 36
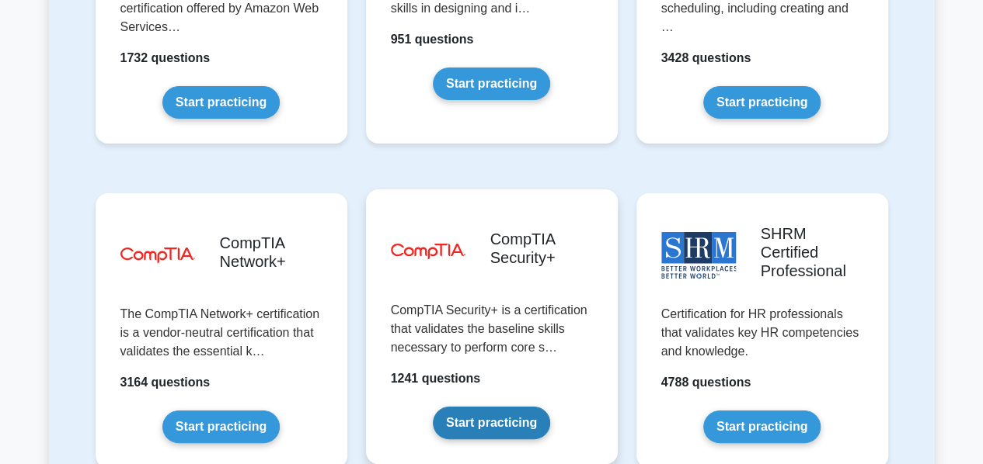
scroll to position [3029, 0]
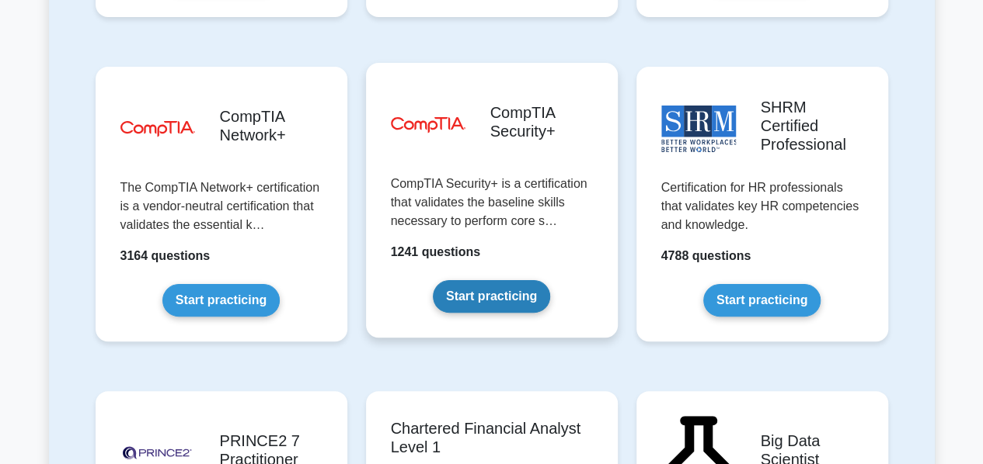
click at [499, 280] on link "Start practicing" at bounding box center [491, 296] width 117 height 33
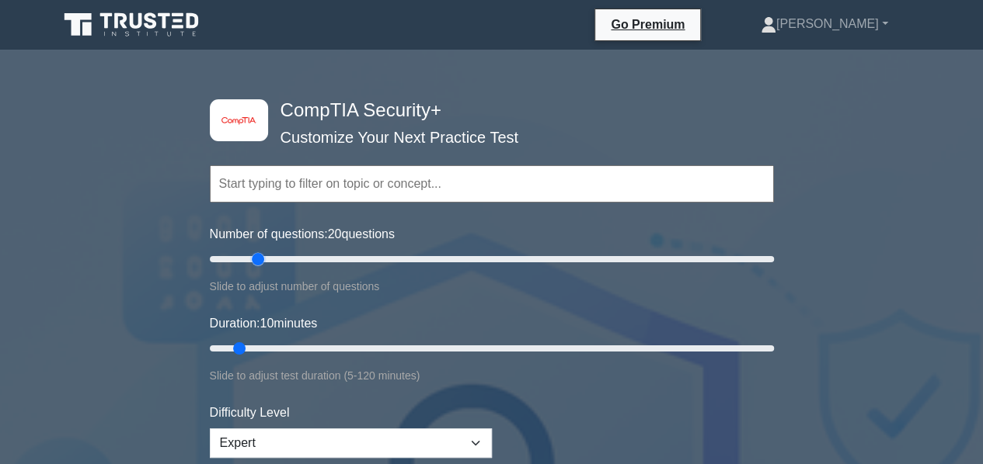
drag, startPoint x: 228, startPoint y: 259, endPoint x: 252, endPoint y: 259, distance: 24.1
type input "20"
click at [252, 259] on input "Number of questions: 20 questions" at bounding box center [492, 259] width 564 height 19
drag, startPoint x: 245, startPoint y: 346, endPoint x: 388, endPoint y: 337, distance: 143.9
type input "40"
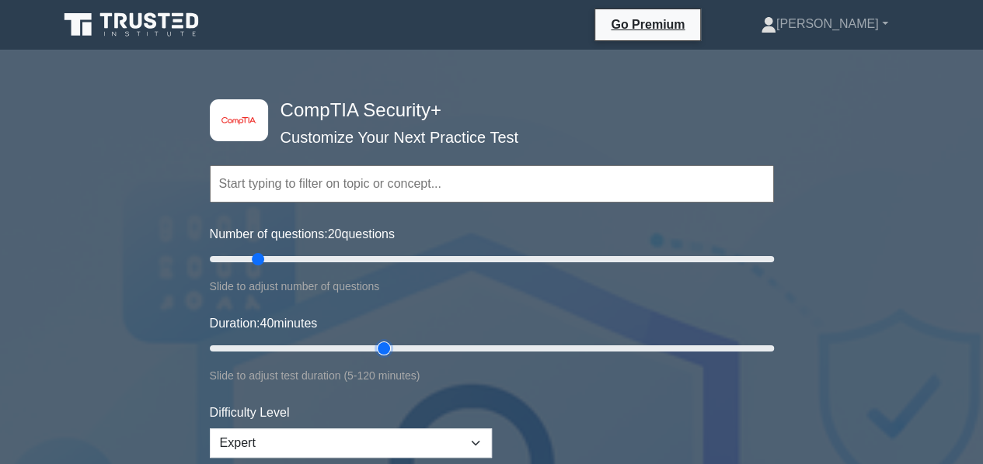
click at [388, 339] on input "Duration: 40 minutes" at bounding box center [492, 348] width 564 height 19
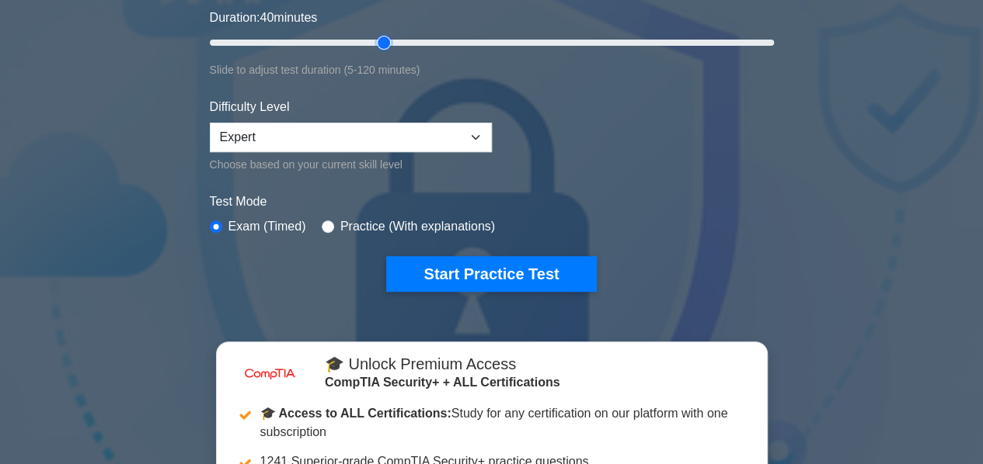
scroll to position [311, 0]
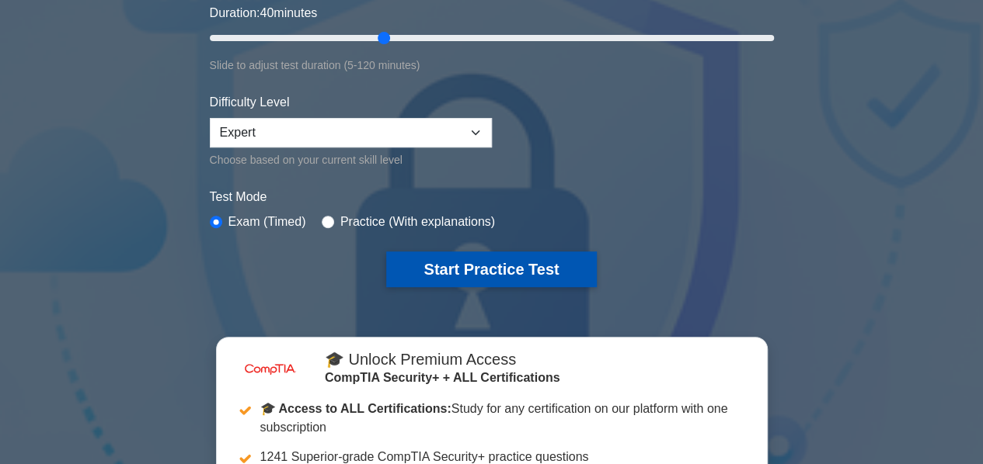
click at [454, 271] on button "Start Practice Test" at bounding box center [491, 270] width 210 height 36
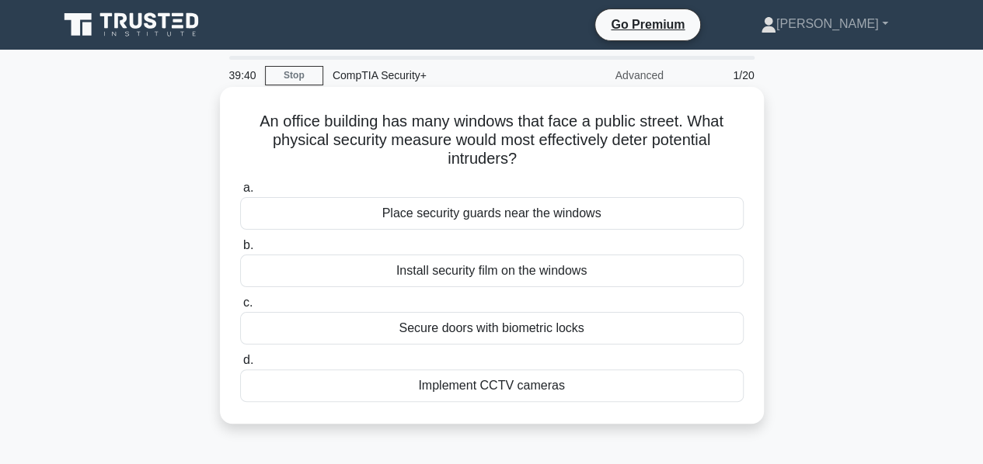
click at [520, 270] on div "Install security film on the windows" at bounding box center [491, 271] width 503 height 33
click at [240, 251] on input "b. Install security film on the windows" at bounding box center [240, 246] width 0 height 10
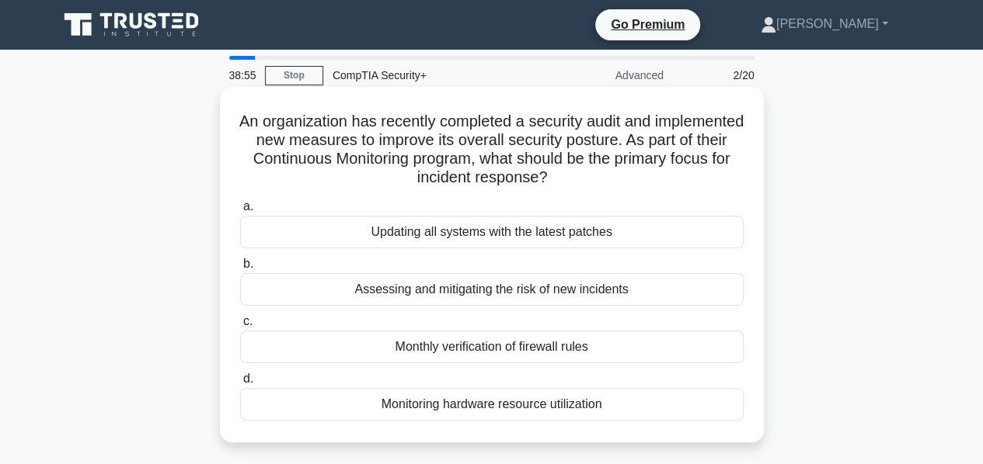
drag, startPoint x: 610, startPoint y: 405, endPoint x: 240, endPoint y: 125, distance: 464.1
click at [240, 125] on div "An organization has recently completed a security audit and implemented new mea…" at bounding box center [491, 264] width 531 height 343
copy div "An organization has recently completed a security audit and implemented new mea…"
click at [674, 158] on h5 "An organization has recently completed a security audit and implemented new mea…" at bounding box center [491, 150] width 506 height 76
click at [544, 290] on div "Assessing and mitigating the risk of new incidents" at bounding box center [491, 289] width 503 height 33
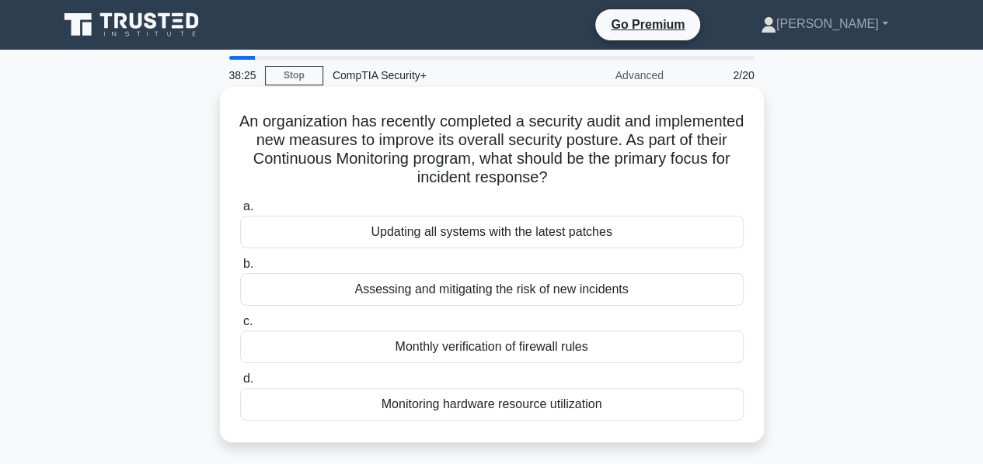
click at [240, 270] on input "b. Assessing and mitigating the risk of new incidents" at bounding box center [240, 264] width 0 height 10
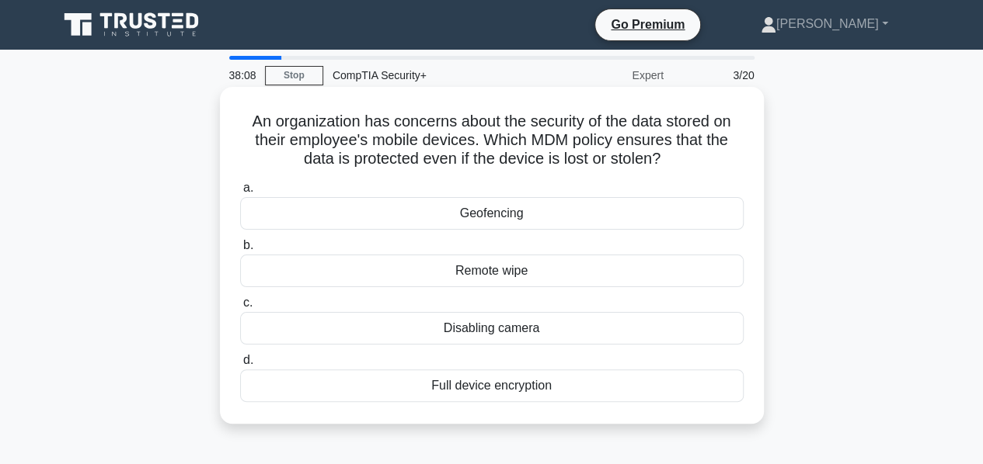
drag, startPoint x: 245, startPoint y: 120, endPoint x: 590, endPoint y: 395, distance: 441.0
click at [590, 395] on div "An organization has concerns about the security of the data stored on their emp…" at bounding box center [491, 255] width 531 height 325
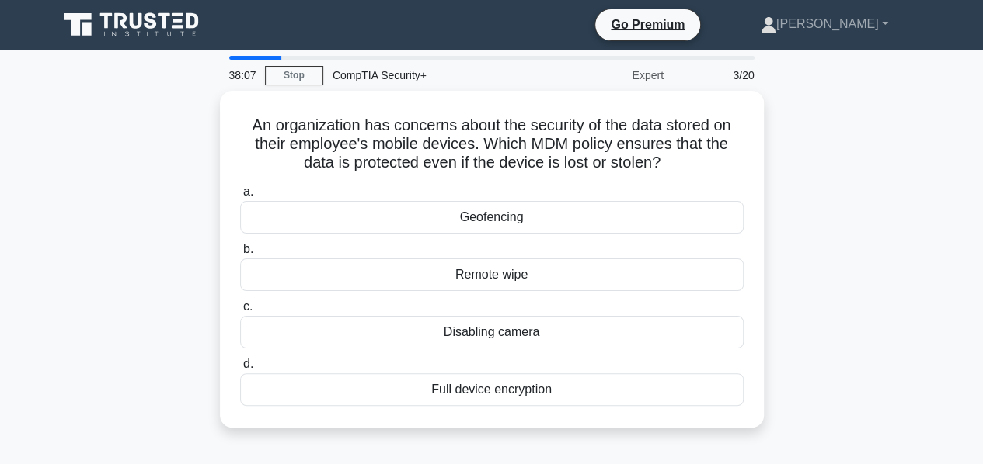
copy div "An organization has concerns about the security of the data stored on their emp…"
click at [822, 319] on div "An organization has concerns about the security of the data stored on their emp…" at bounding box center [491, 269] width 885 height 356
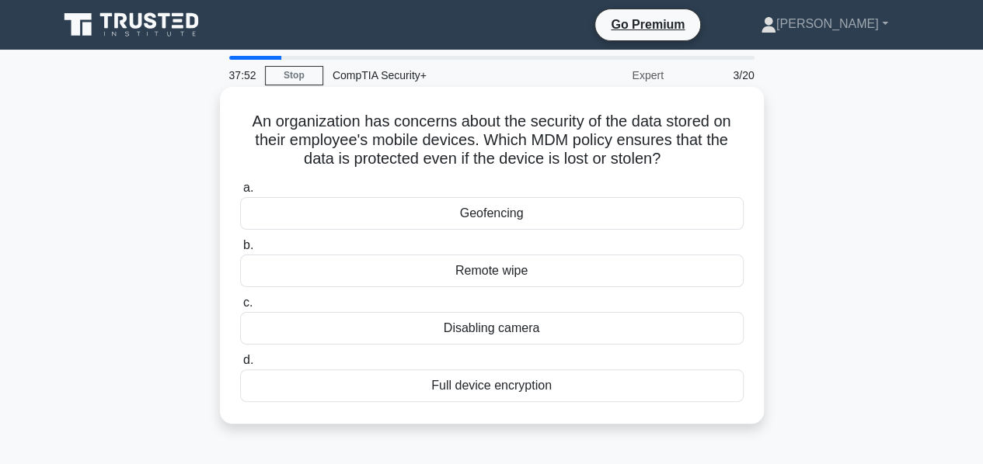
click at [506, 277] on div "Remote wipe" at bounding box center [491, 271] width 503 height 33
click at [240, 251] on input "b. Remote wipe" at bounding box center [240, 246] width 0 height 10
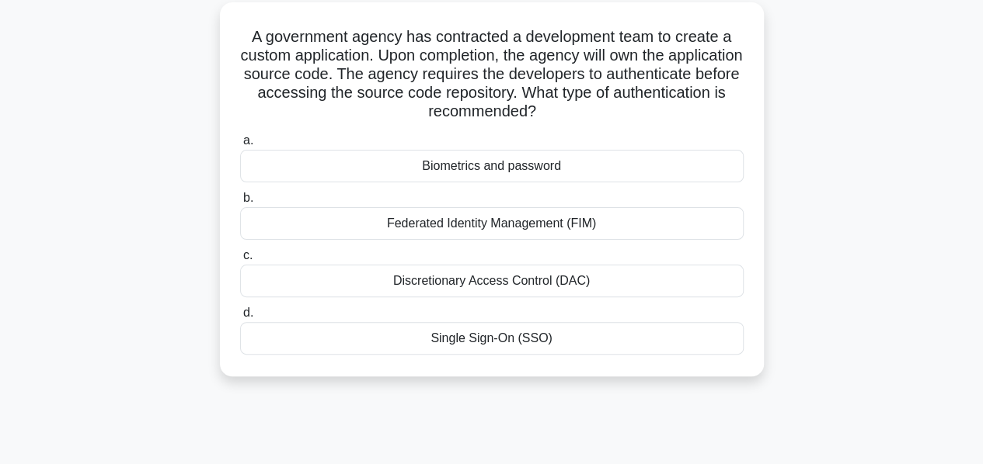
scroll to position [64, 0]
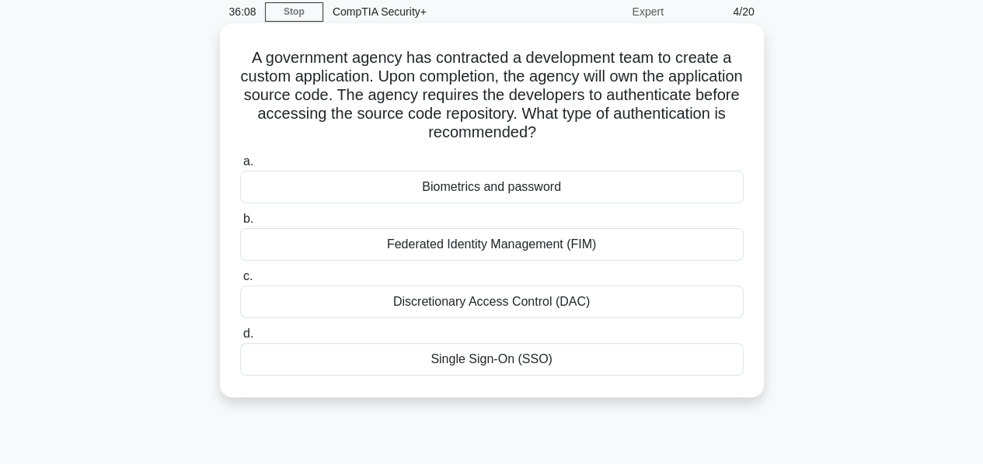
click at [514, 245] on div "Federated Identity Management (FIM)" at bounding box center [491, 244] width 503 height 33
click at [240, 224] on input "b. Federated Identity Management (FIM)" at bounding box center [240, 219] width 0 height 10
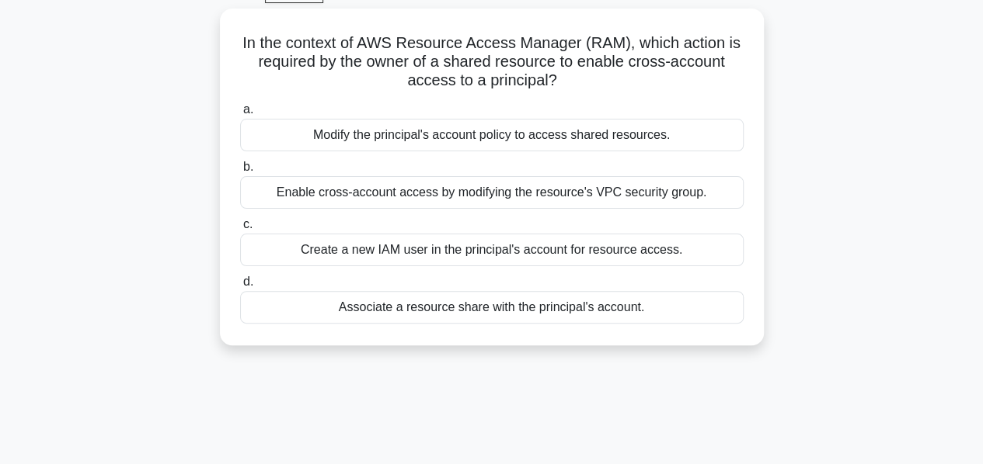
scroll to position [0, 0]
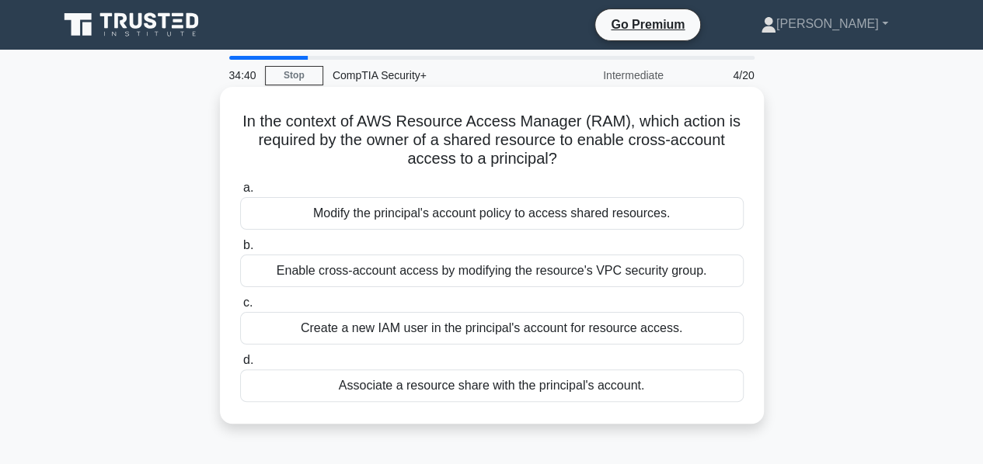
drag, startPoint x: 659, startPoint y: 384, endPoint x: 242, endPoint y: 121, distance: 493.5
click at [242, 121] on div "In the context of AWS Resource Access Manager (RAM), which action is required b…" at bounding box center [491, 255] width 531 height 325
copy div "In the context of AWS Resource Access Manager (RAM), which action is required b…"
click at [815, 188] on div "In the context of AWS Resource Access Manager (RAM), which action is required b…" at bounding box center [491, 269] width 885 height 356
click at [492, 378] on div "Associate a resource share with the principal's account." at bounding box center [491, 386] width 503 height 33
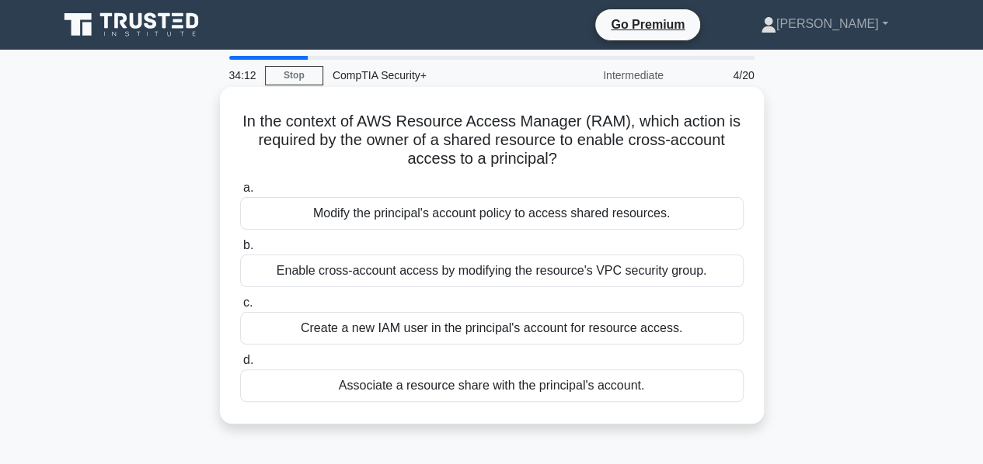
click at [240, 366] on input "d. Associate a resource share with the principal's account." at bounding box center [240, 361] width 0 height 10
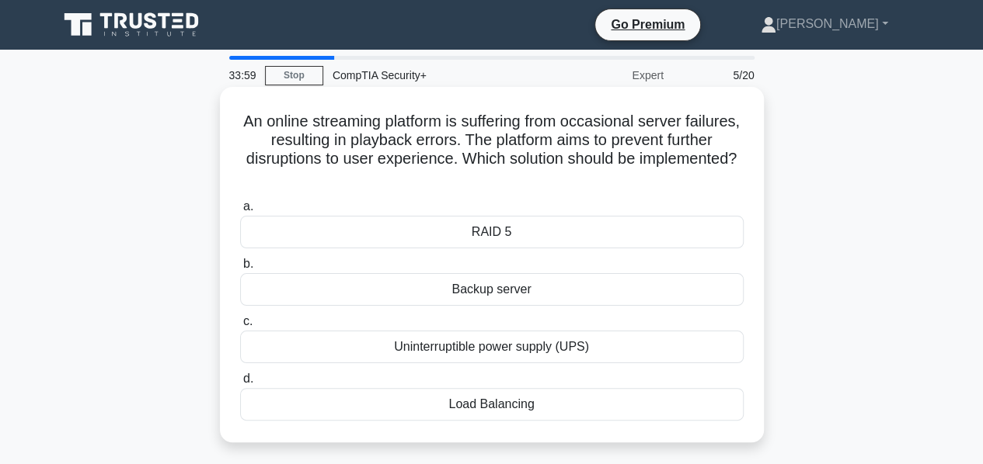
click at [504, 404] on div "Load Balancing" at bounding box center [491, 404] width 503 height 33
click at [240, 384] on input "d. Load Balancing" at bounding box center [240, 379] width 0 height 10
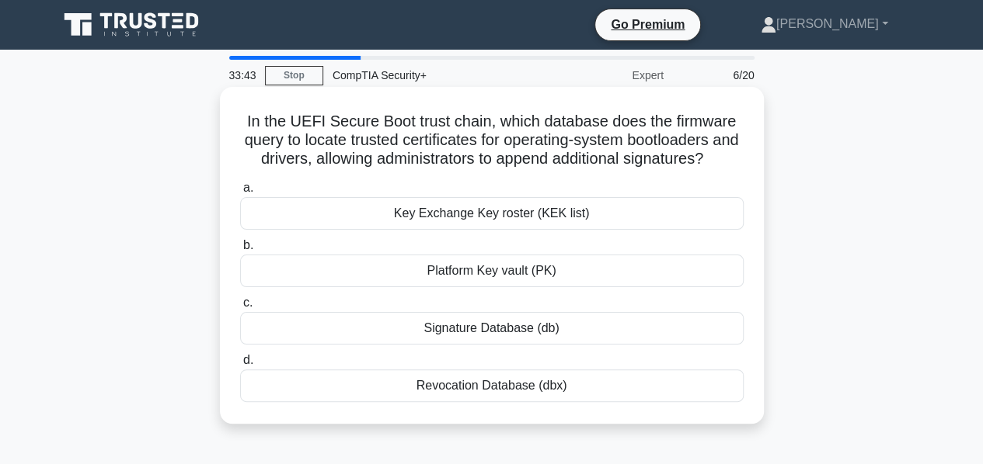
drag, startPoint x: 578, startPoint y: 405, endPoint x: 241, endPoint y: 125, distance: 438.0
click at [241, 125] on div "In the UEFI Secure Boot trust chain, which database does the firmware query to …" at bounding box center [491, 255] width 531 height 325
copy div "In the UEFI Secure Boot trust chain, which database does the firmware query to …"
drag, startPoint x: 586, startPoint y: 97, endPoint x: 583, endPoint y: 117, distance: 19.7
click at [585, 97] on div "In the UEFI Secure Boot trust chain, which database does the firmware query to …" at bounding box center [491, 255] width 531 height 325
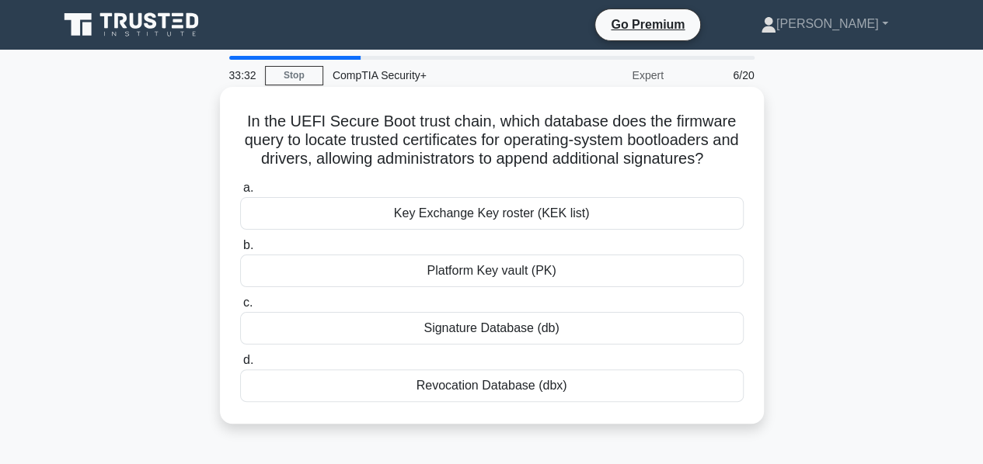
click at [583, 125] on h5 "In the UEFI Secure Boot trust chain, which database does the firmware query to …" at bounding box center [491, 140] width 506 height 57
click at [492, 344] on div "Signature Database (db)" at bounding box center [491, 328] width 503 height 33
click at [240, 308] on input "c. Signature Database (db)" at bounding box center [240, 303] width 0 height 10
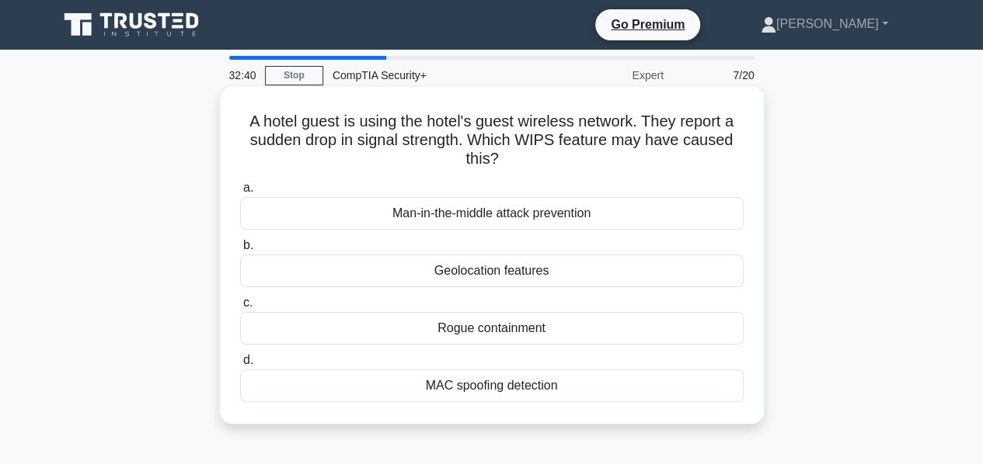
drag, startPoint x: 573, startPoint y: 386, endPoint x: 240, endPoint y: 123, distance: 424.2
click at [240, 123] on div "A hotel guest is using the hotel's guest wireless network. They report a sudden…" at bounding box center [491, 255] width 531 height 325
copy div "A hotel guest is using the hotel's guest wireless network. They report a sudden…"
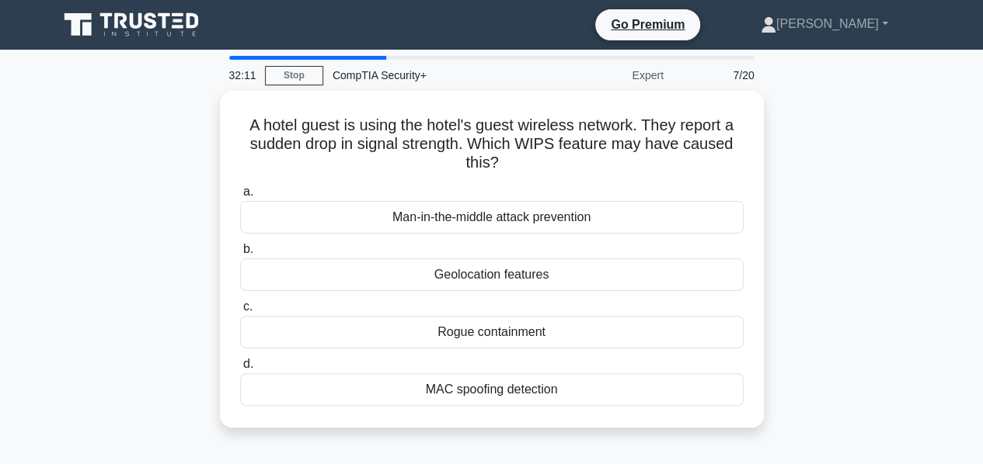
click at [814, 140] on div "A hotel guest is using the hotel's guest wireless network. They report a sudden…" at bounding box center [491, 269] width 885 height 356
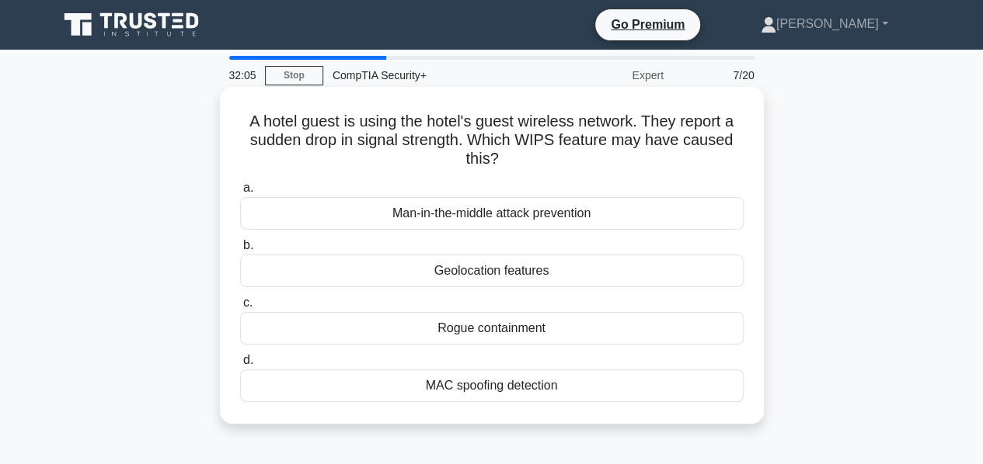
click at [503, 327] on div "Rogue containment" at bounding box center [491, 328] width 503 height 33
click at [240, 308] on input "c. Rogue containment" at bounding box center [240, 303] width 0 height 10
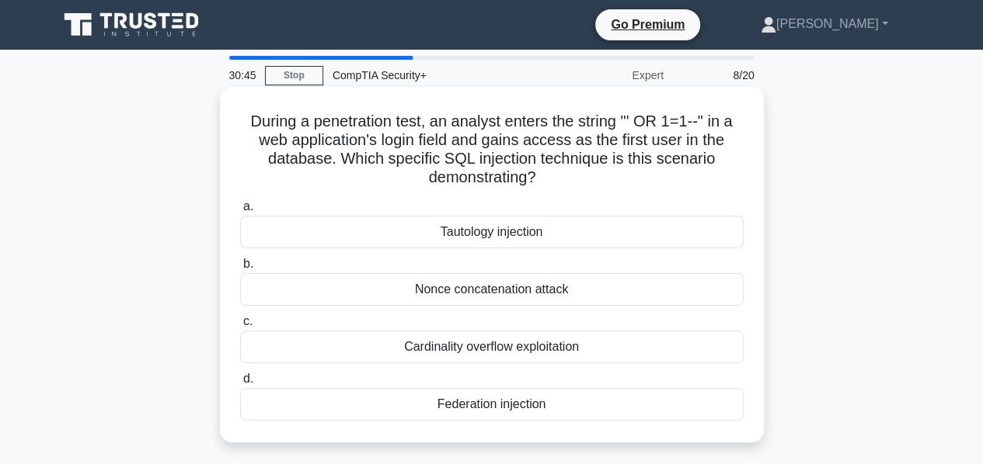
drag, startPoint x: 569, startPoint y: 411, endPoint x: 245, endPoint y: 130, distance: 428.3
click at [245, 130] on div "During a penetration test, an analyst enters the string "' OR 1=1--" in a web a…" at bounding box center [491, 264] width 531 height 343
copy div "During a penetration test, an analyst enters the string "' OR 1=1--" in a web a…"
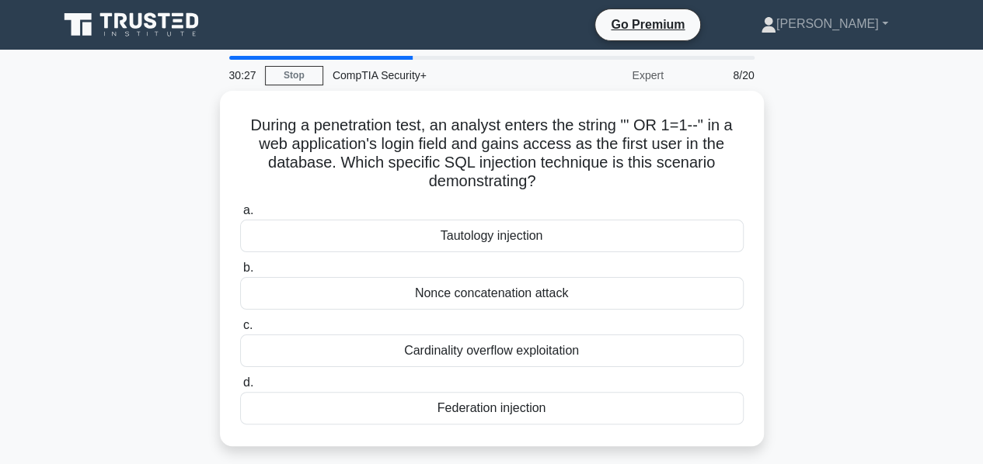
click at [806, 212] on div "During a penetration test, an analyst enters the string "' OR 1=1--" in a web a…" at bounding box center [491, 278] width 885 height 374
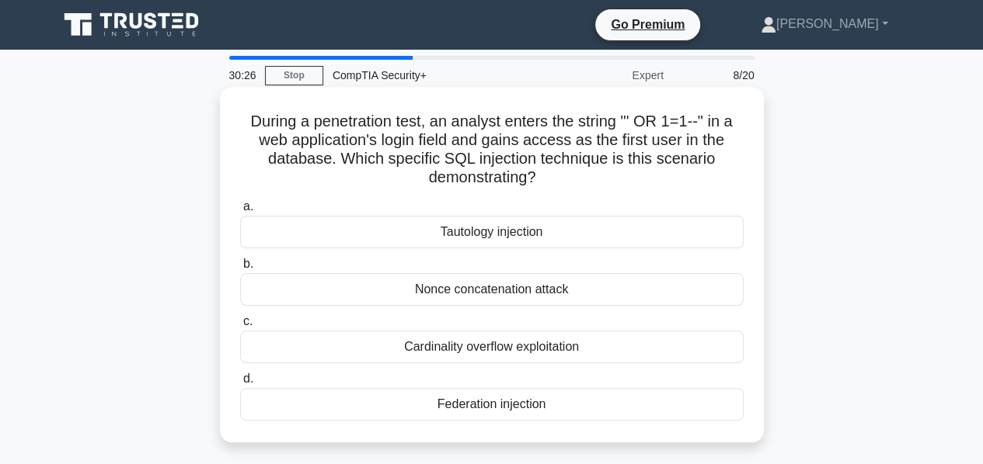
click at [508, 238] on div "Tautology injection" at bounding box center [491, 232] width 503 height 33
click at [240, 212] on input "a. Tautology injection" at bounding box center [240, 207] width 0 height 10
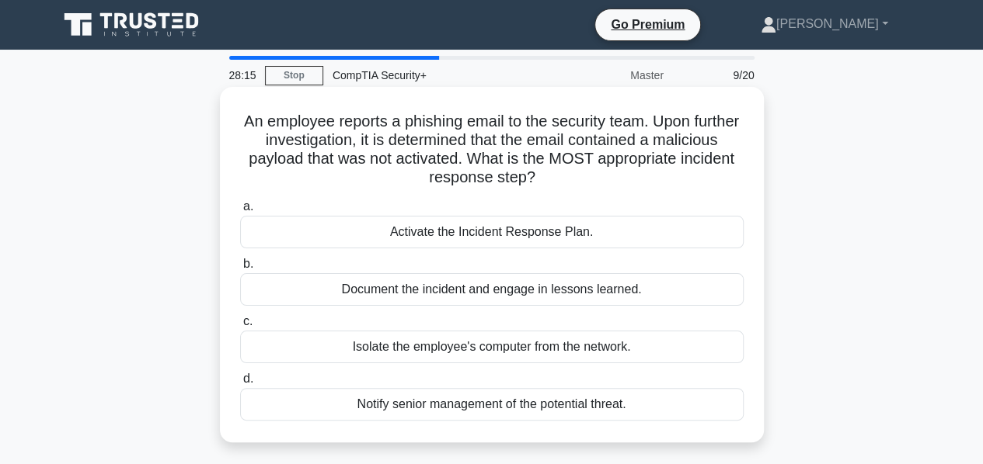
click at [491, 346] on div "Isolate the employee's computer from the network." at bounding box center [491, 347] width 503 height 33
click at [240, 327] on input "c. Isolate the employee's computer from the network." at bounding box center [240, 322] width 0 height 10
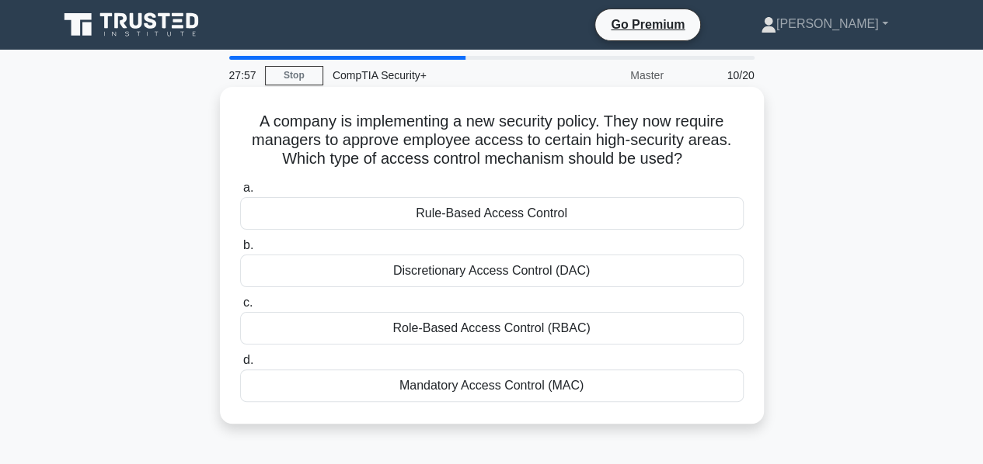
drag, startPoint x: 597, startPoint y: 388, endPoint x: 250, endPoint y: 117, distance: 440.0
click at [250, 117] on div "A company is implementing a new security policy. They now require managers to a…" at bounding box center [491, 255] width 531 height 325
copy div "A company is implementing a new security policy. They now require managers to a…"
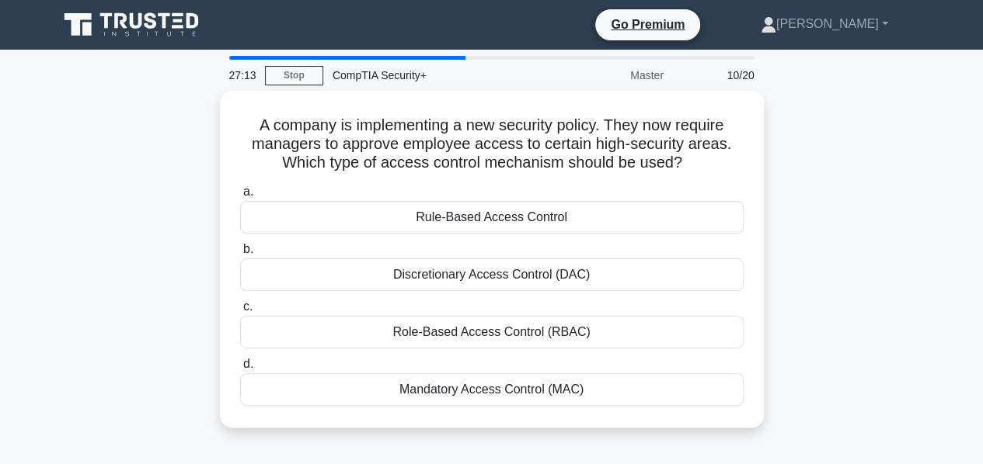
click at [844, 179] on div "A company is implementing a new security policy. They now require managers to a…" at bounding box center [491, 269] width 885 height 356
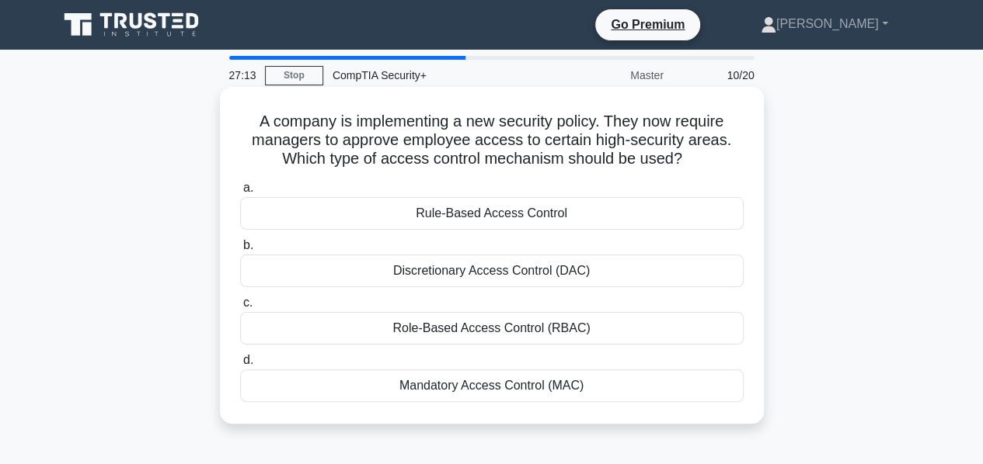
click at [700, 161] on icon ".spinner_0XTQ{transform-origin:center;animation:spinner_y6GP .75s linear infini…" at bounding box center [691, 160] width 19 height 19
click at [478, 215] on div "Rule-Based Access Control" at bounding box center [491, 213] width 503 height 33
click at [240, 193] on input "a. Rule-Based Access Control" at bounding box center [240, 188] width 0 height 10
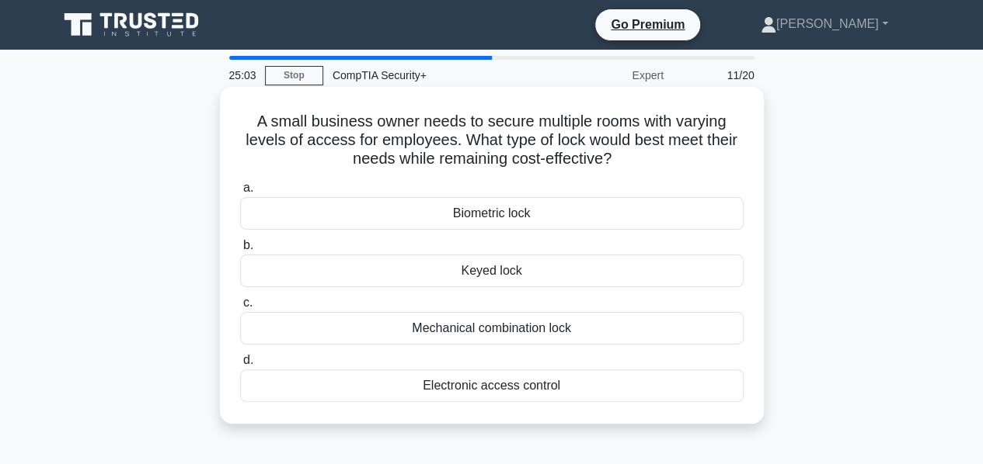
click at [523, 332] on div "Mechanical combination lock" at bounding box center [491, 328] width 503 height 33
click at [240, 308] on input "c. Mechanical combination lock" at bounding box center [240, 303] width 0 height 10
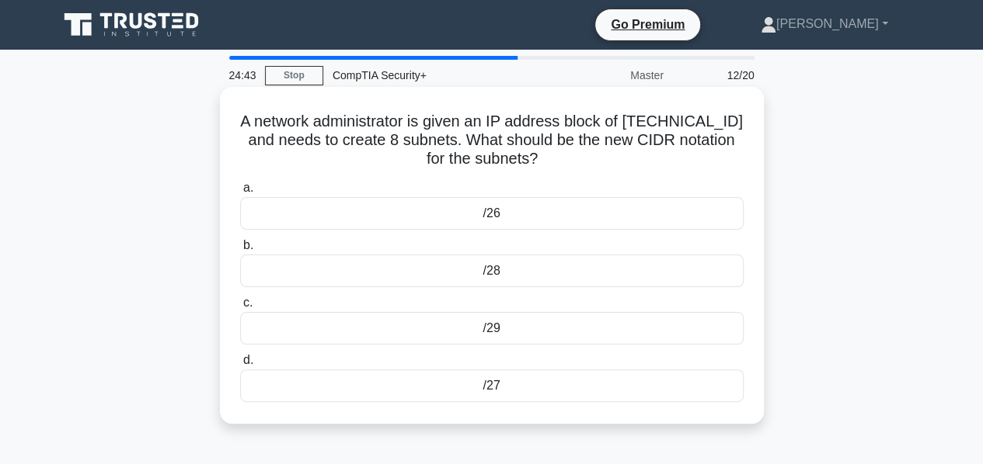
drag, startPoint x: 533, startPoint y: 391, endPoint x: 249, endPoint y: 128, distance: 386.4
click at [249, 128] on div "A network administrator is given an IP address block of 172.31.16.0/24 and need…" at bounding box center [491, 255] width 531 height 325
copy div "A network administrator is given an IP address block of 172.31.16.0/24 and need…"
click at [556, 125] on h5 "A network administrator is given an IP address block of 172.31.16.0/24 and need…" at bounding box center [491, 140] width 506 height 57
click at [484, 384] on div "/27" at bounding box center [491, 386] width 503 height 33
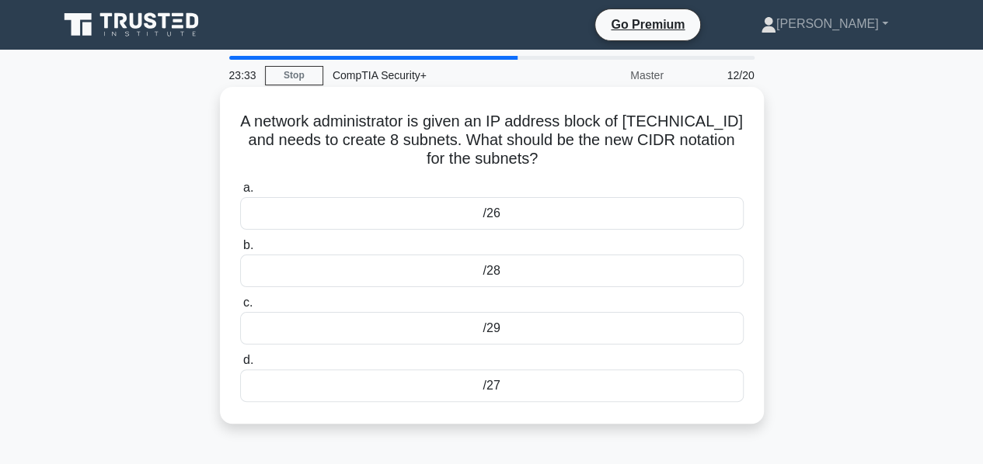
click at [240, 366] on input "d. /27" at bounding box center [240, 361] width 0 height 10
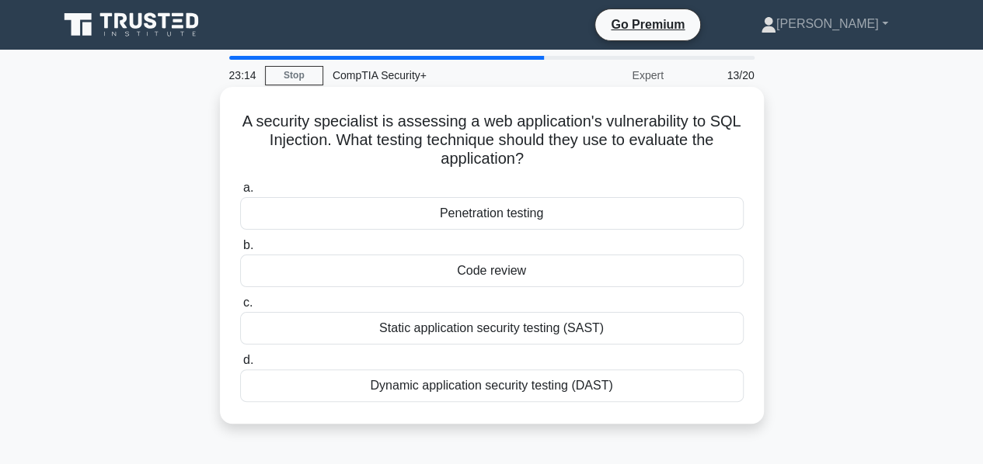
click at [489, 271] on div "Code review" at bounding box center [491, 271] width 503 height 33
click at [240, 251] on input "b. Code review" at bounding box center [240, 246] width 0 height 10
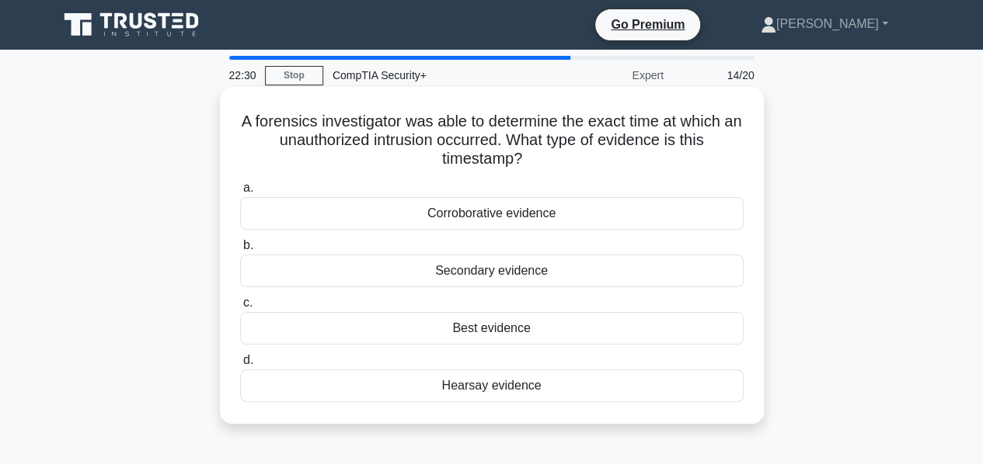
click at [478, 214] on div "Corroborative evidence" at bounding box center [491, 213] width 503 height 33
click at [240, 193] on input "a. Corroborative evidence" at bounding box center [240, 188] width 0 height 10
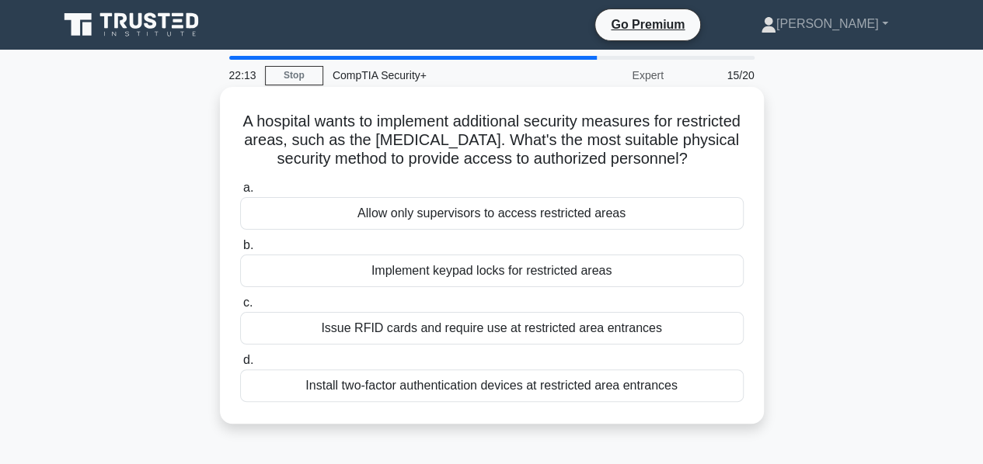
click at [494, 329] on div "Issue RFID cards and require use at restricted area entrances" at bounding box center [491, 328] width 503 height 33
click at [240, 308] on input "c. Issue RFID cards and require use at restricted area entrances" at bounding box center [240, 303] width 0 height 10
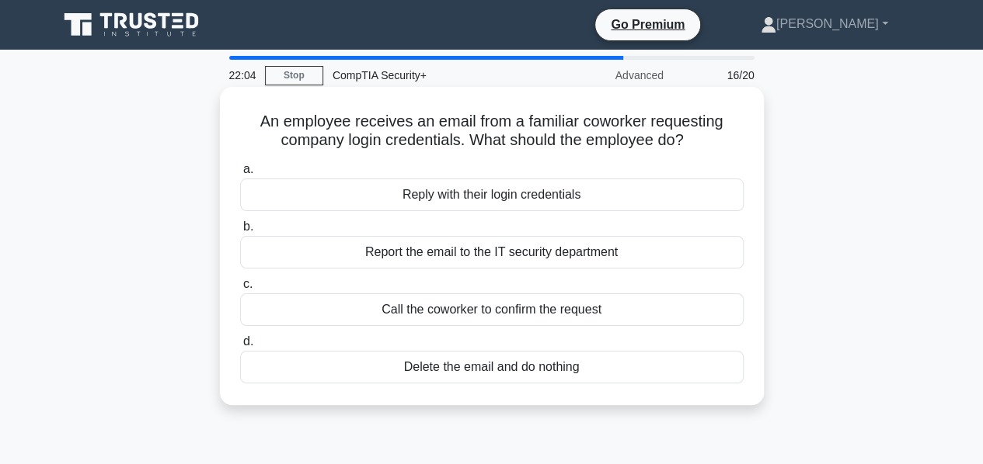
click at [488, 254] on div "Report the email to the IT security department" at bounding box center [491, 252] width 503 height 33
click at [240, 232] on input "b. Report the email to the IT security department" at bounding box center [240, 227] width 0 height 10
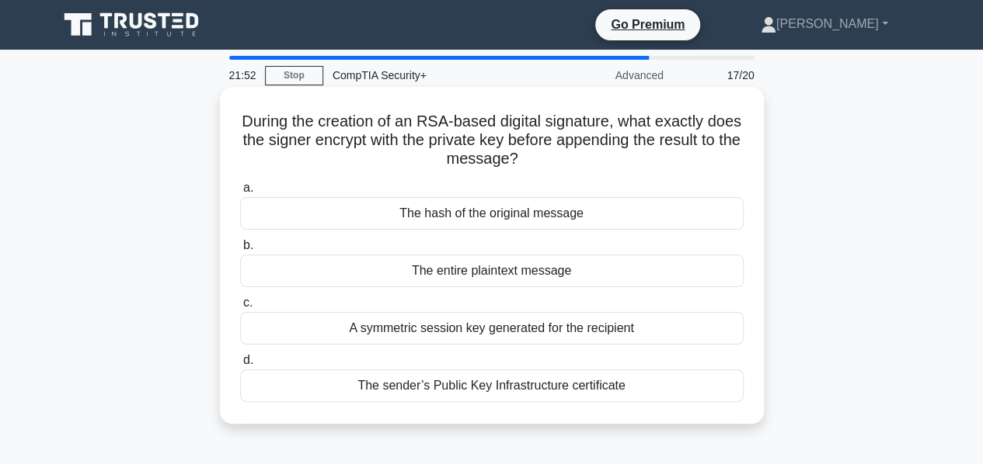
click at [513, 328] on div "A symmetric session key generated for the recipient" at bounding box center [491, 328] width 503 height 33
click at [240, 308] on input "c. A symmetric session key generated for the recipient" at bounding box center [240, 303] width 0 height 10
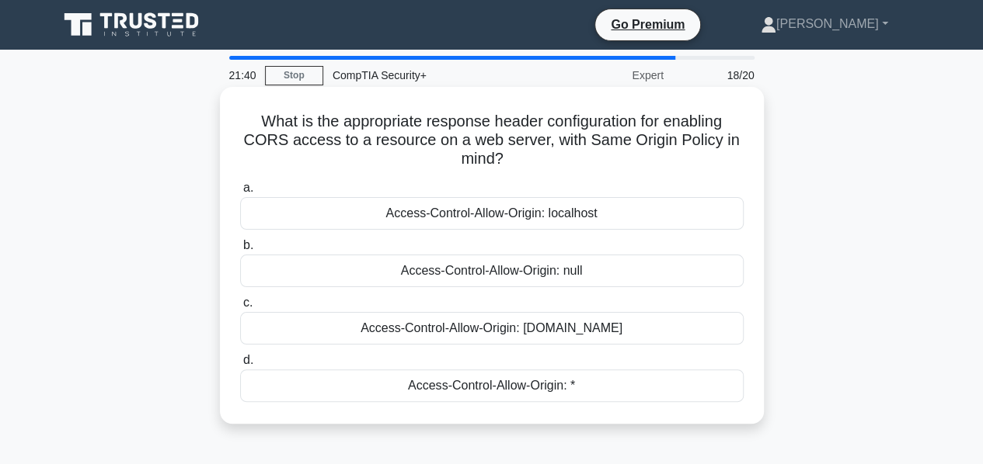
drag, startPoint x: 595, startPoint y: 390, endPoint x: 236, endPoint y: 125, distance: 446.0
click at [236, 125] on div "What is the appropriate response header configuration for enabling CORS access …" at bounding box center [491, 255] width 531 height 325
copy div "What is the appropriate response header configuration for enabling CORS access …"
click at [634, 129] on h5 "What is the appropriate response header configuration for enabling CORS access …" at bounding box center [491, 140] width 506 height 57
click at [527, 332] on div "Access-Control-Allow-Origin: specific-domain.com" at bounding box center [491, 328] width 503 height 33
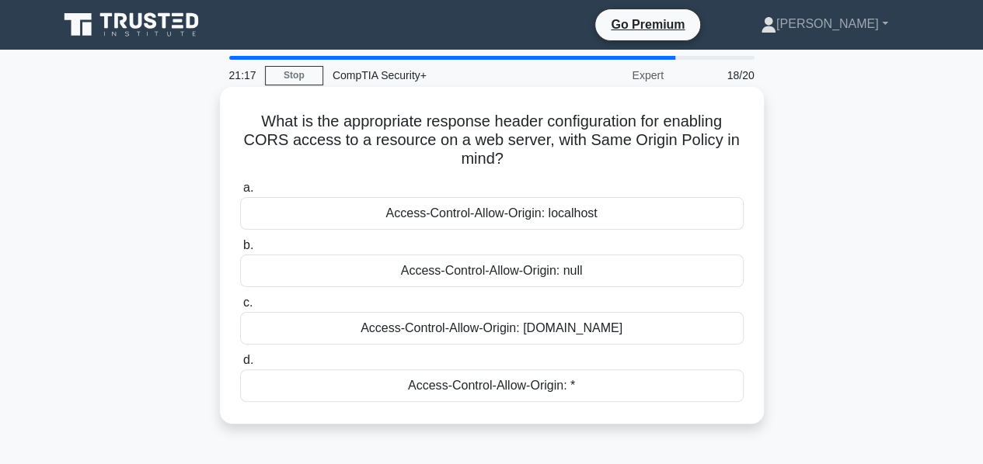
click at [240, 308] on input "c. Access-Control-Allow-Origin: specific-domain.com" at bounding box center [240, 303] width 0 height 10
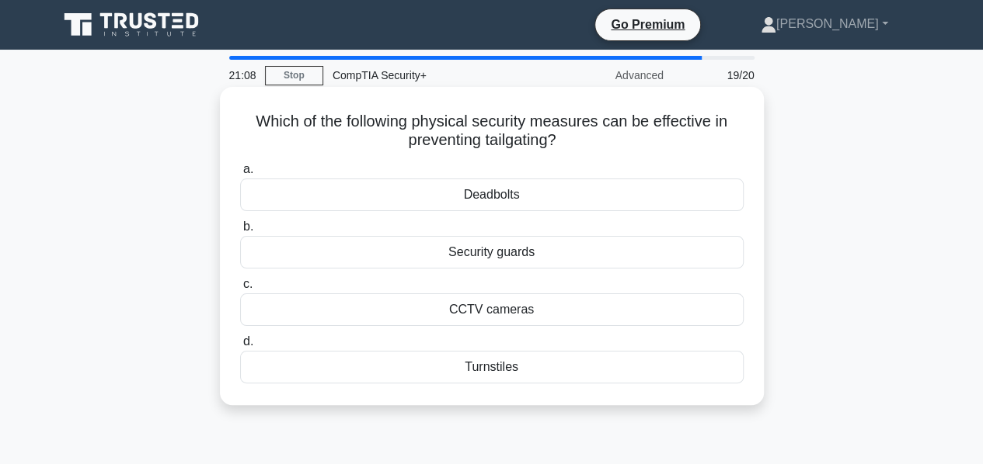
drag, startPoint x: 529, startPoint y: 367, endPoint x: 252, endPoint y: 127, distance: 366.6
click at [252, 127] on div "Which of the following physical security measures can be effective in preventin…" at bounding box center [491, 246] width 531 height 306
copy div "Which of the following physical security measures can be effective in preventin…"
click at [541, 142] on h5 "Which of the following physical security measures can be effective in preventin…" at bounding box center [491, 131] width 506 height 39
click at [485, 367] on div "Turnstiles" at bounding box center [491, 367] width 503 height 33
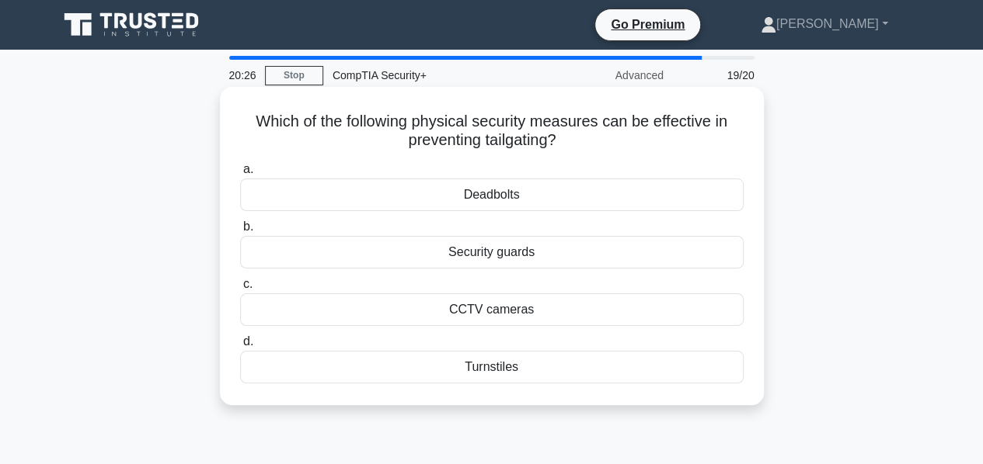
click at [240, 347] on input "d. Turnstiles" at bounding box center [240, 342] width 0 height 10
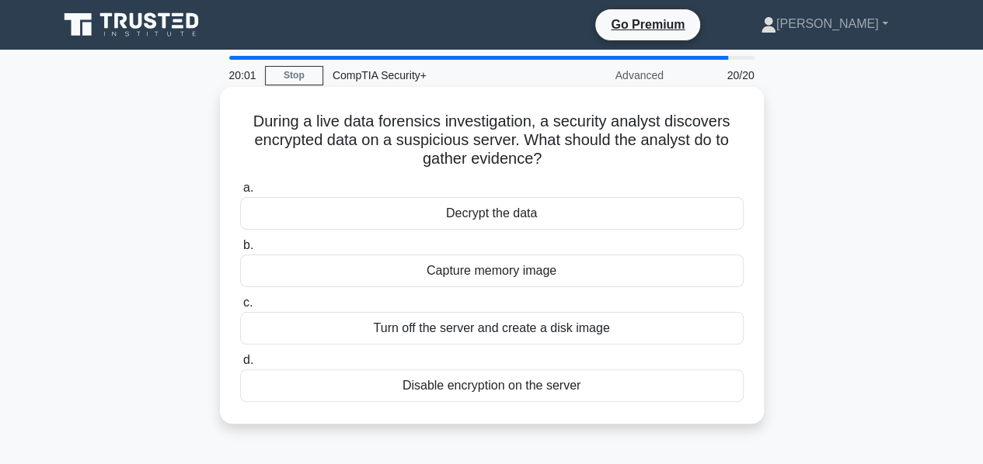
drag, startPoint x: 596, startPoint y: 386, endPoint x: 252, endPoint y: 106, distance: 443.4
click at [252, 106] on div "During a live data forensics investigation, a security analyst discovers encryp…" at bounding box center [491, 255] width 531 height 325
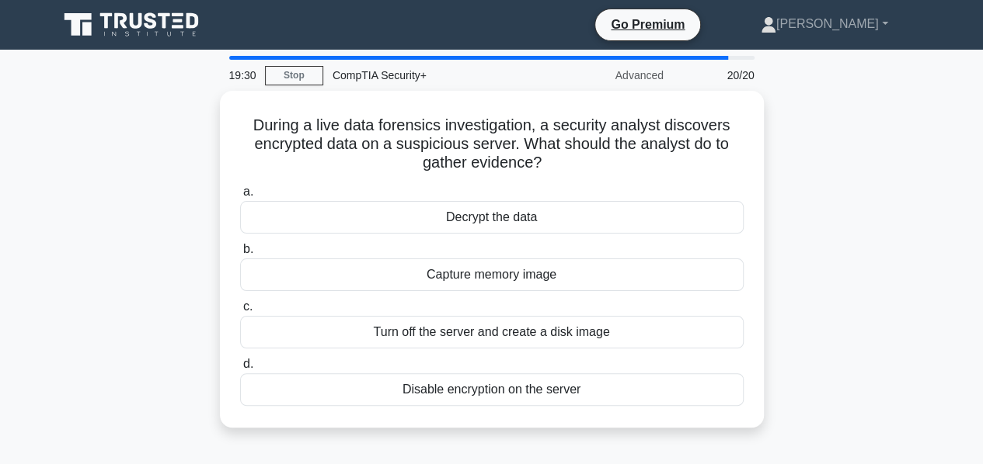
click at [889, 274] on div "During a live data forensics investigation, a security analyst discovers encryp…" at bounding box center [491, 269] width 885 height 356
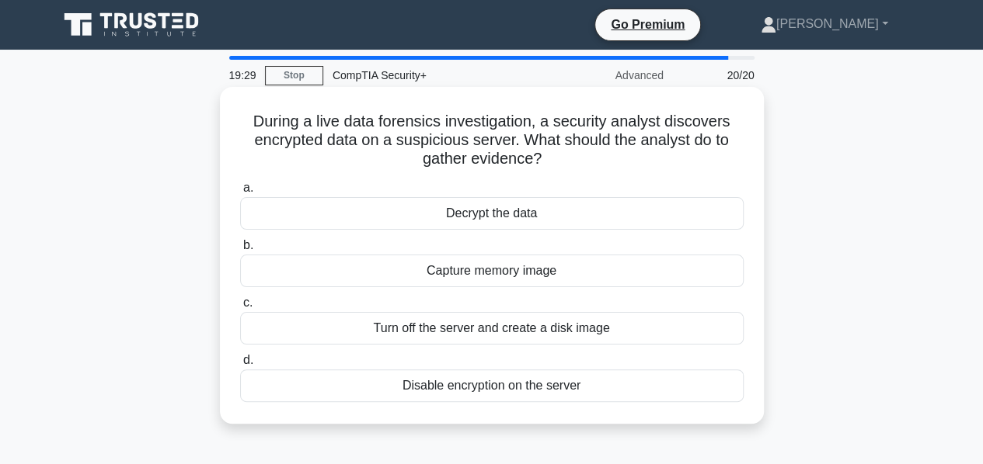
click at [524, 270] on div "Capture memory image" at bounding box center [491, 271] width 503 height 33
click at [240, 251] on input "b. Capture memory image" at bounding box center [240, 246] width 0 height 10
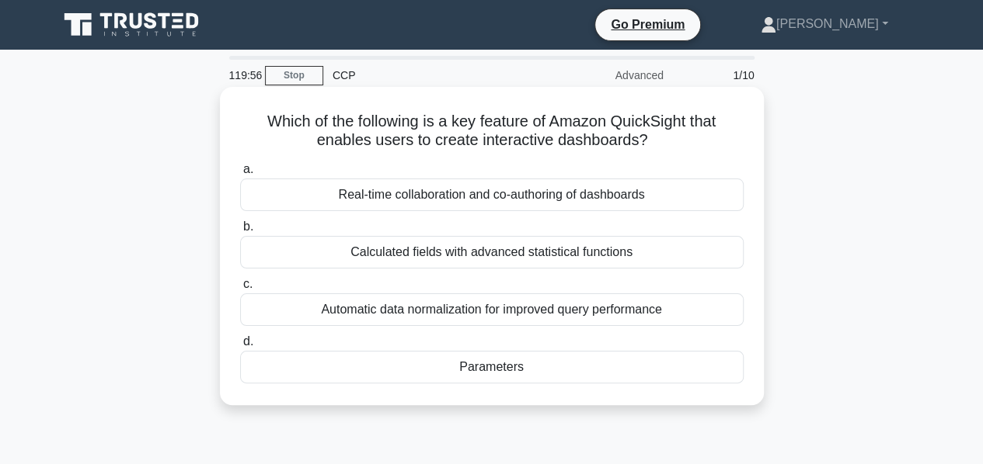
click at [516, 198] on div "Real-time collaboration and co-authoring of dashboards" at bounding box center [491, 195] width 503 height 33
click at [240, 175] on input "a. Real-time collaboration and co-authoring of dashboards" at bounding box center [240, 170] width 0 height 10
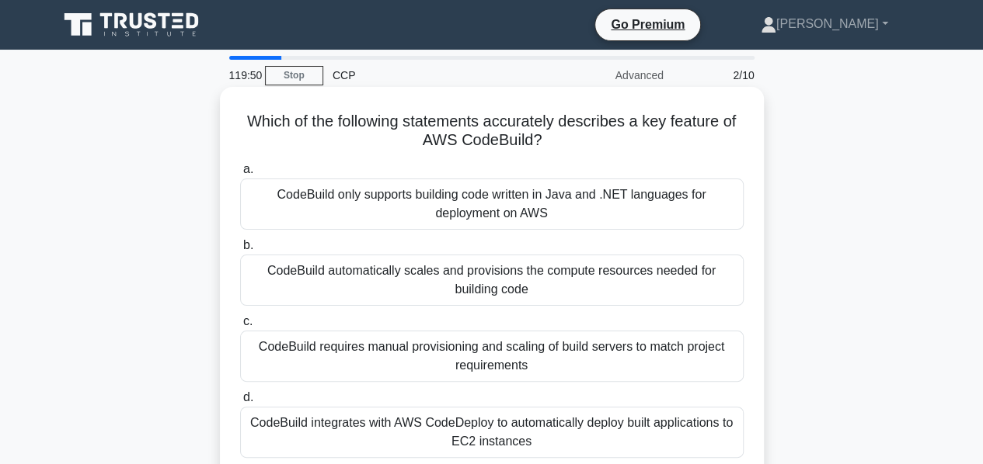
click at [530, 207] on div "CodeBuild only supports building code written in Java and .NET languages for de…" at bounding box center [491, 204] width 503 height 51
click at [240, 175] on input "a. CodeBuild only supports building code written in Java and .NET languages for…" at bounding box center [240, 170] width 0 height 10
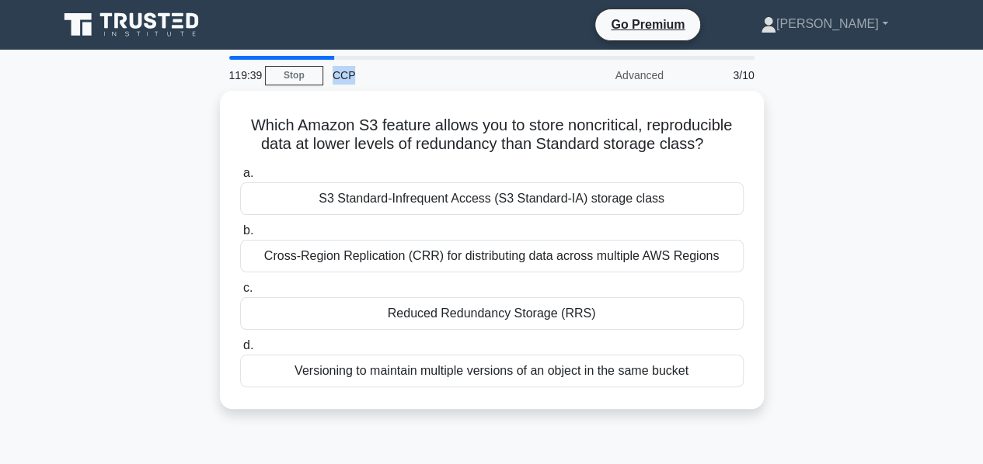
drag, startPoint x: 332, startPoint y: 78, endPoint x: 353, endPoint y: 78, distance: 20.2
click at [353, 78] on div "CCP" at bounding box center [430, 75] width 214 height 31
click at [443, 77] on div "CCP" at bounding box center [430, 75] width 214 height 31
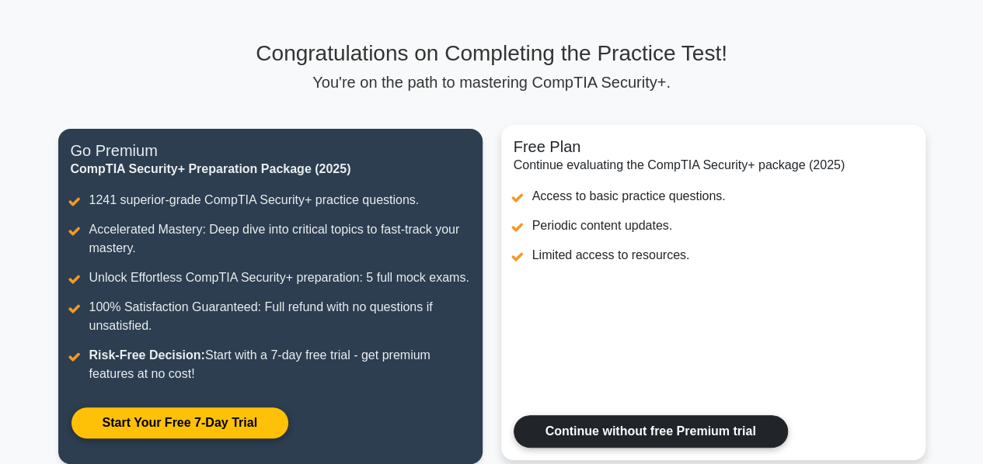
scroll to position [233, 0]
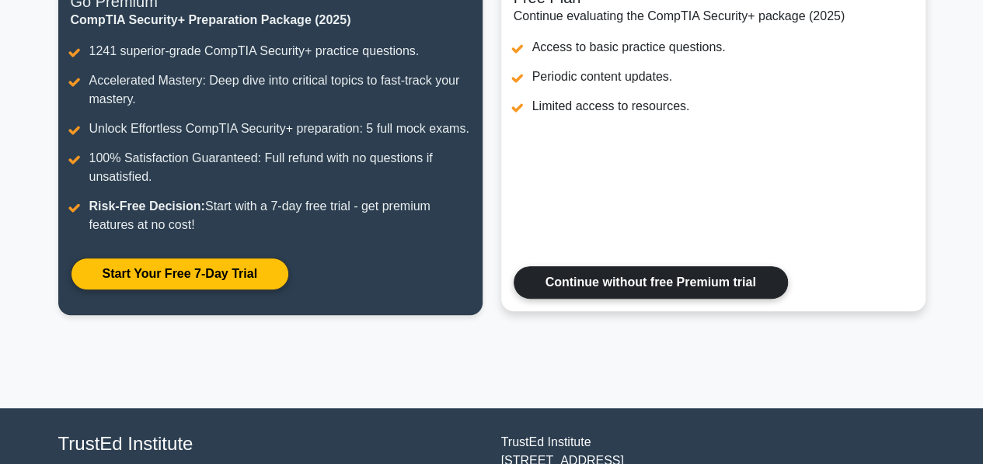
click at [627, 290] on link "Continue without free Premium trial" at bounding box center [650, 282] width 274 height 33
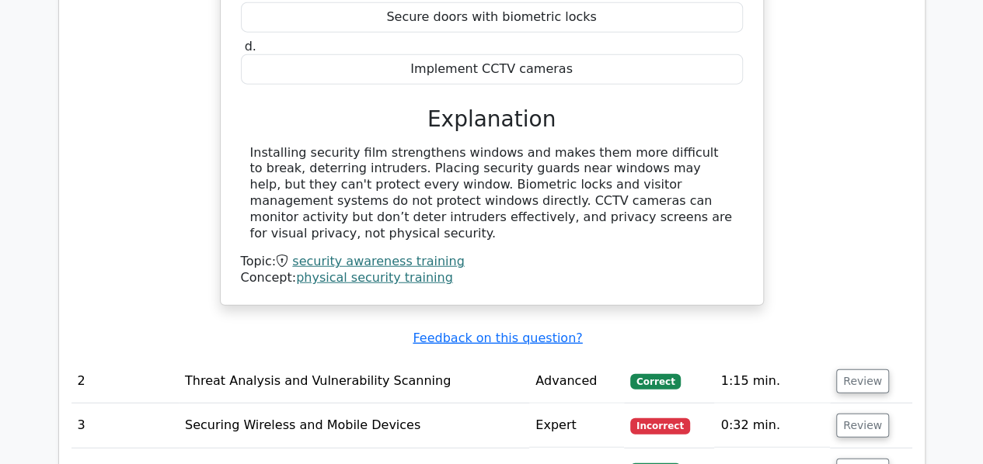
scroll to position [2097, 0]
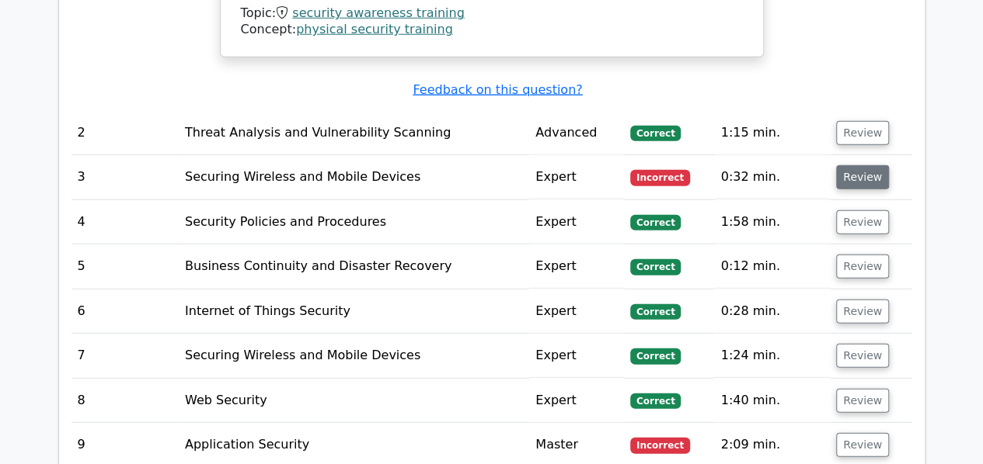
click at [847, 165] on button "Review" at bounding box center [862, 177] width 53 height 24
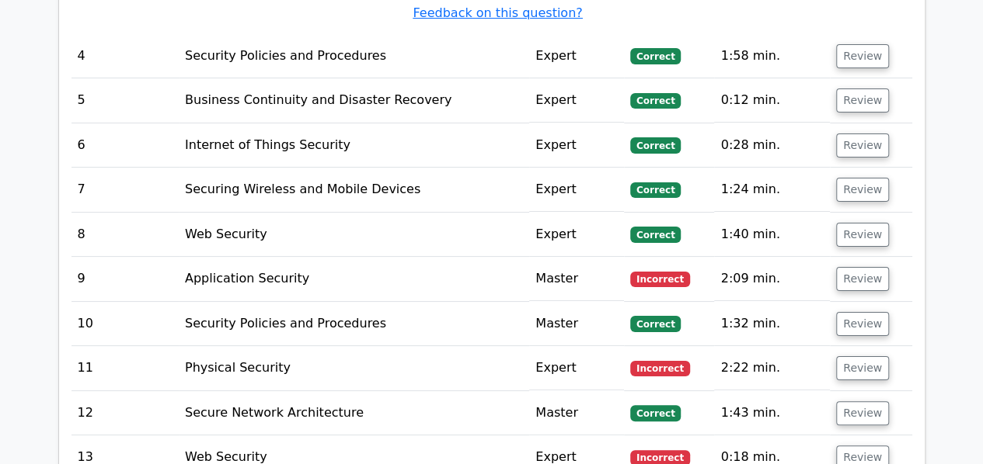
scroll to position [3029, 0]
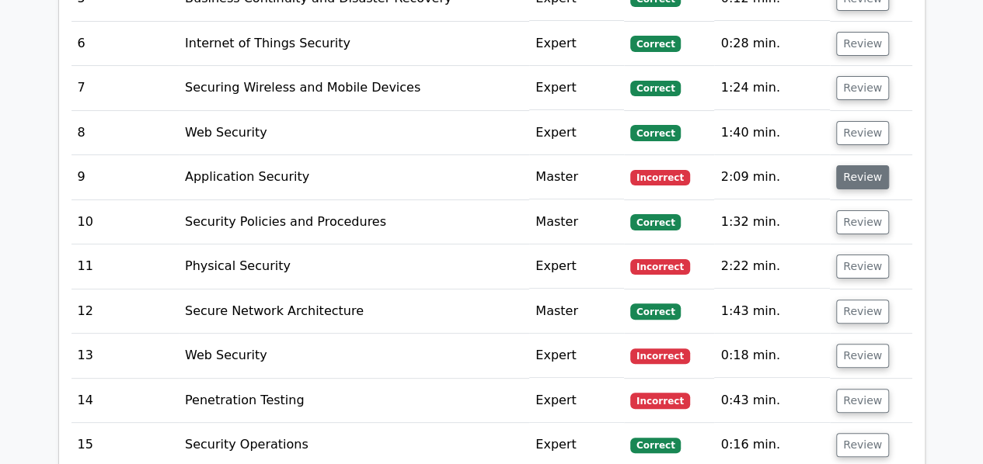
click at [854, 165] on button "Review" at bounding box center [862, 177] width 53 height 24
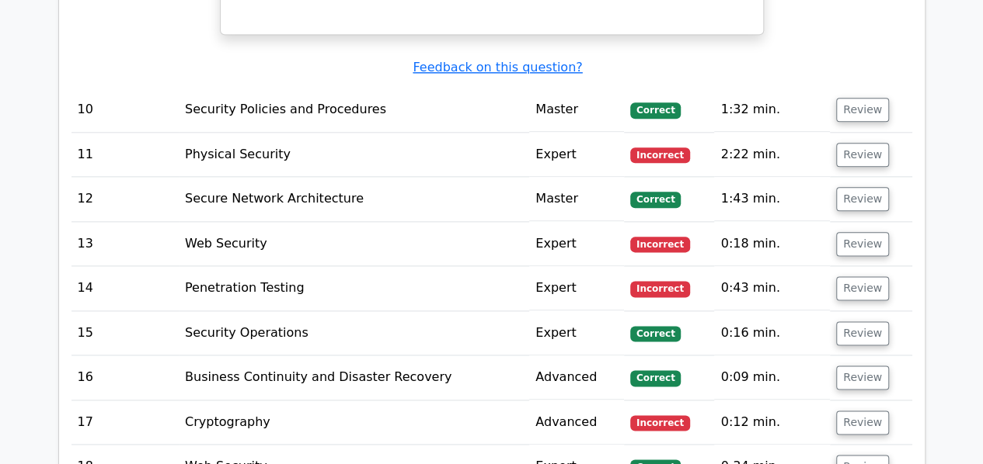
scroll to position [3806, 0]
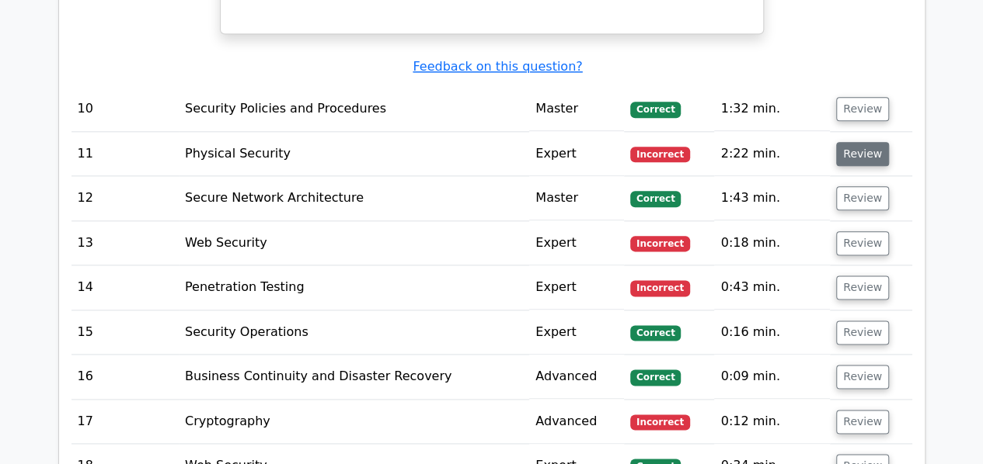
click at [861, 142] on button "Review" at bounding box center [862, 154] width 53 height 24
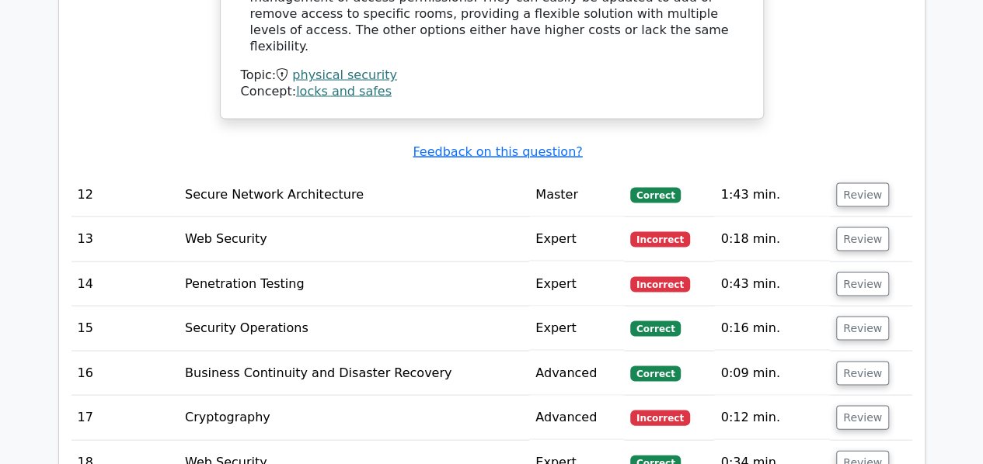
scroll to position [4349, 0]
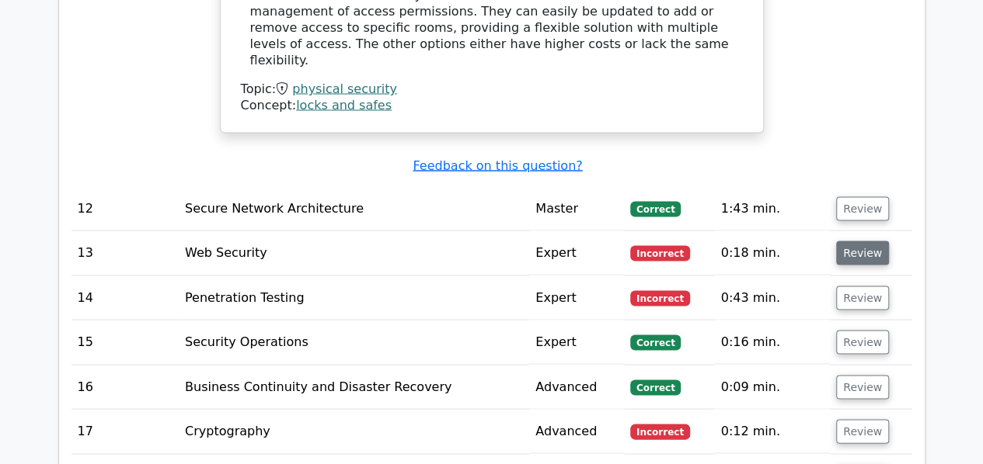
click at [853, 241] on button "Review" at bounding box center [862, 253] width 53 height 24
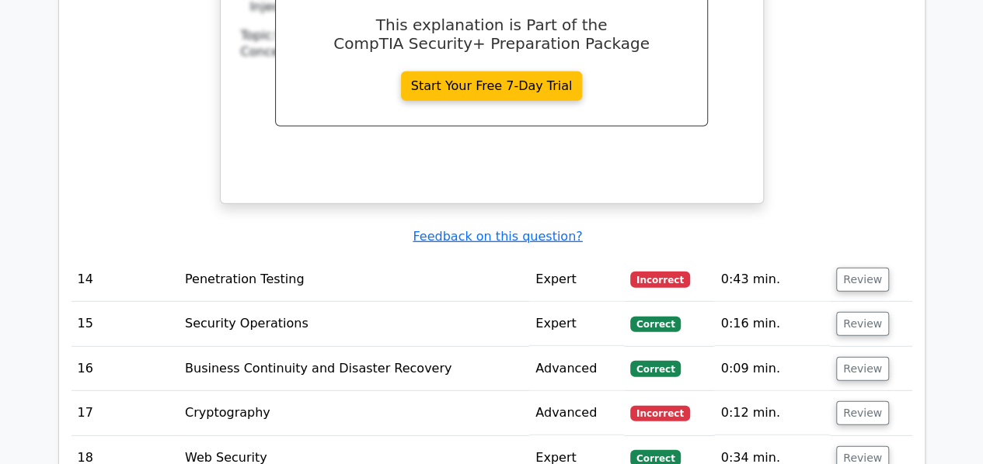
scroll to position [5126, 0]
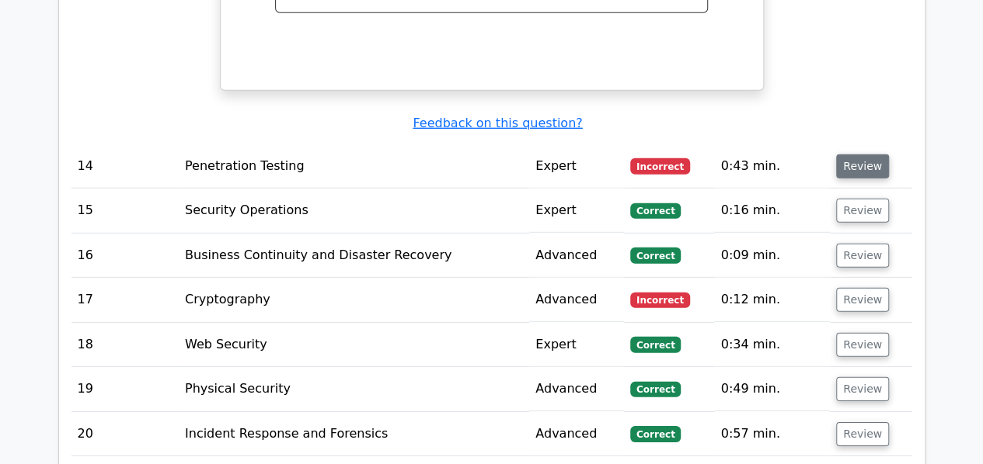
click at [856, 155] on button "Review" at bounding box center [862, 167] width 53 height 24
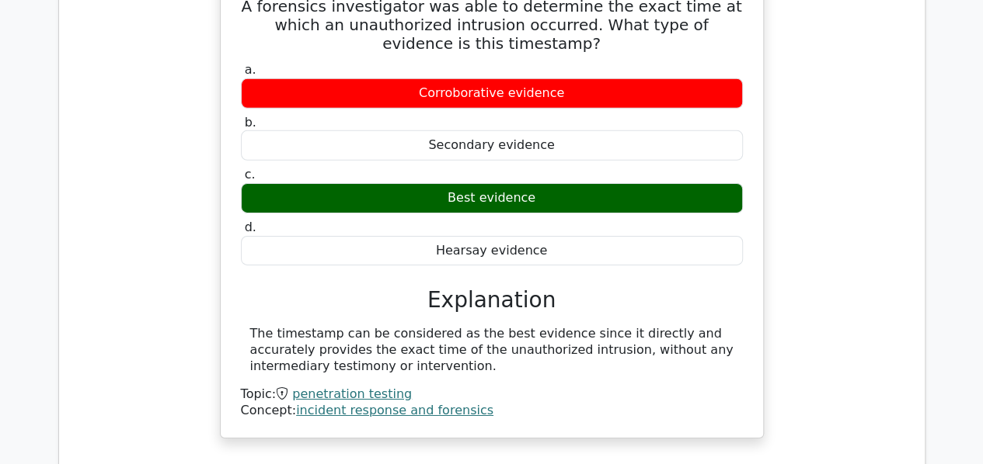
scroll to position [5592, 0]
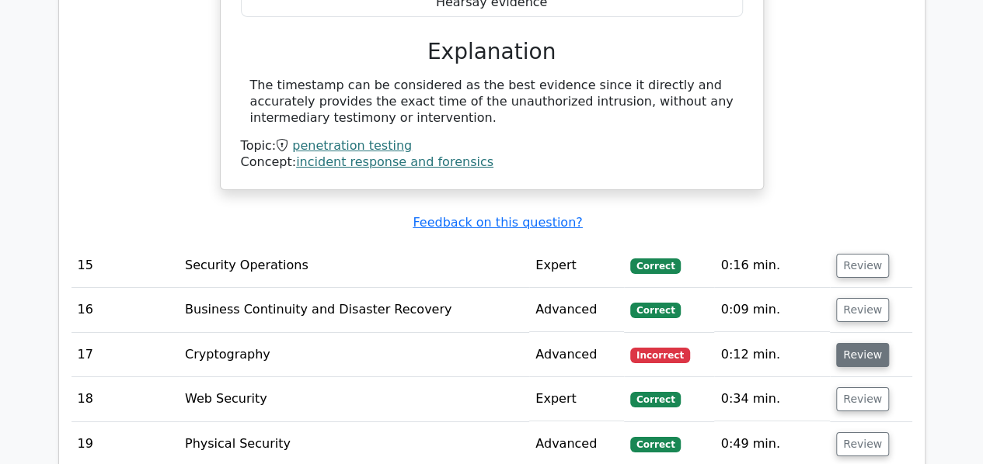
click at [854, 343] on button "Review" at bounding box center [862, 355] width 53 height 24
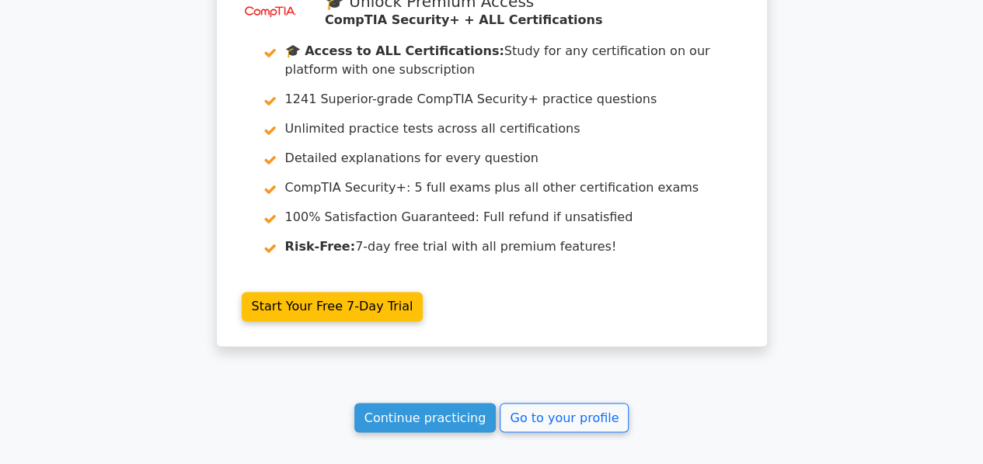
scroll to position [7077, 0]
